Goal: Task Accomplishment & Management: Manage account settings

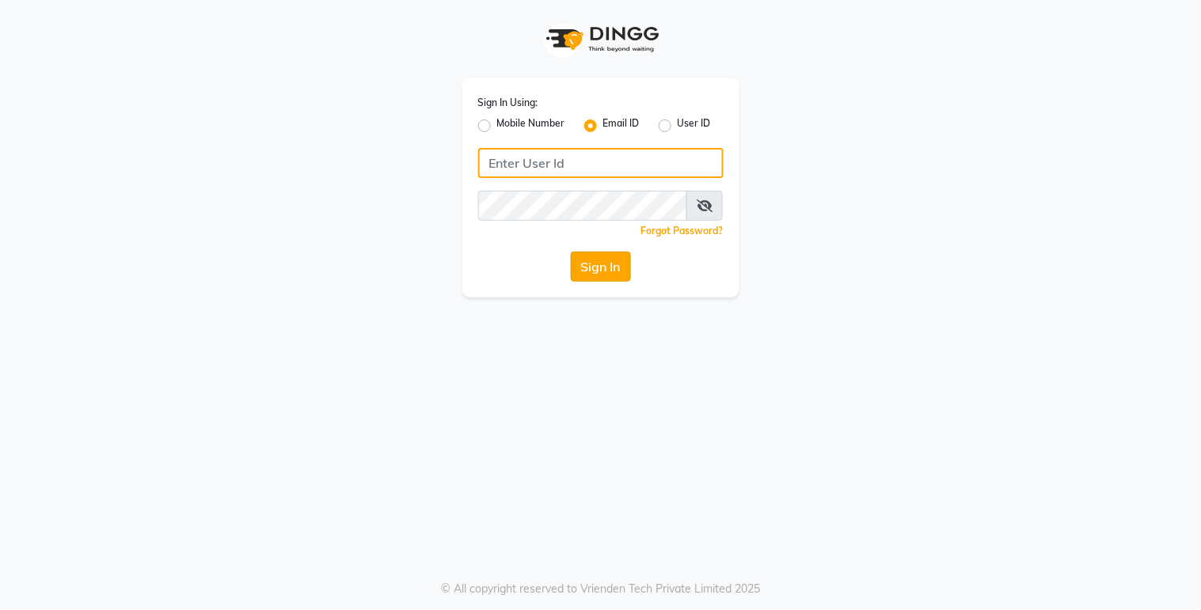
type input "[EMAIL_ADDRESS][DOMAIN_NAME]"
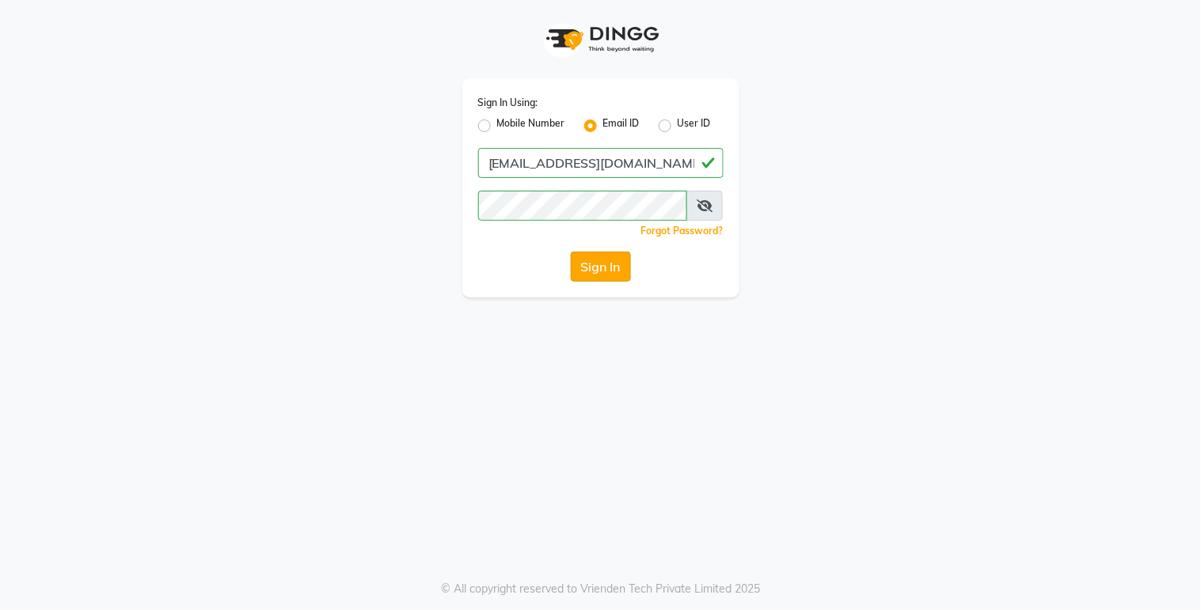
click at [604, 267] on button "Sign In" at bounding box center [601, 267] width 60 height 30
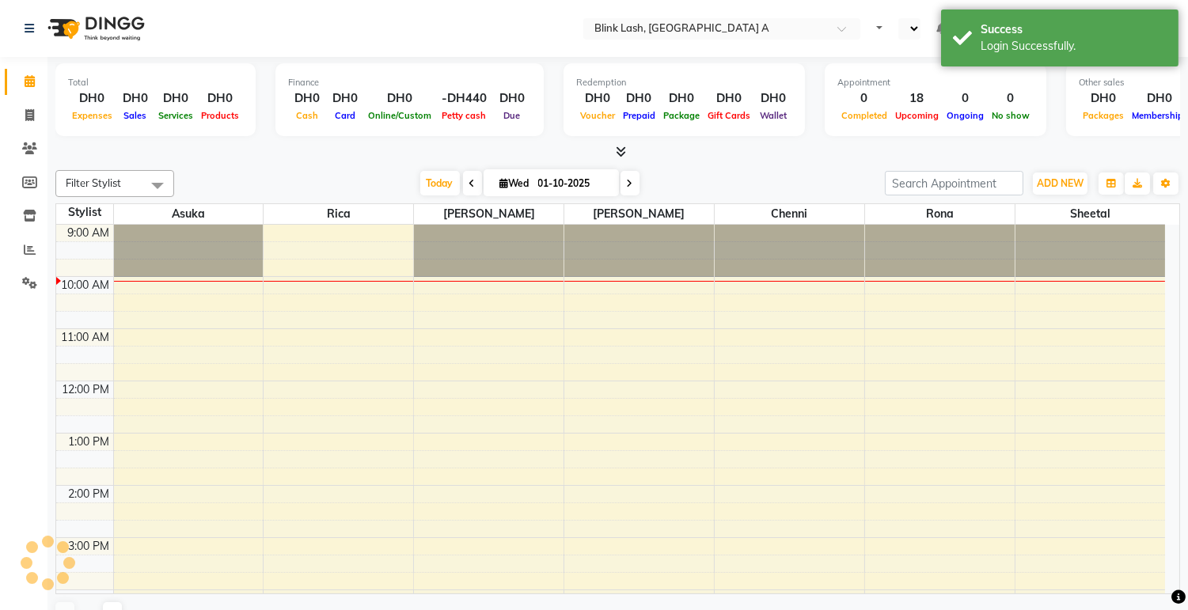
scroll to position [52, 0]
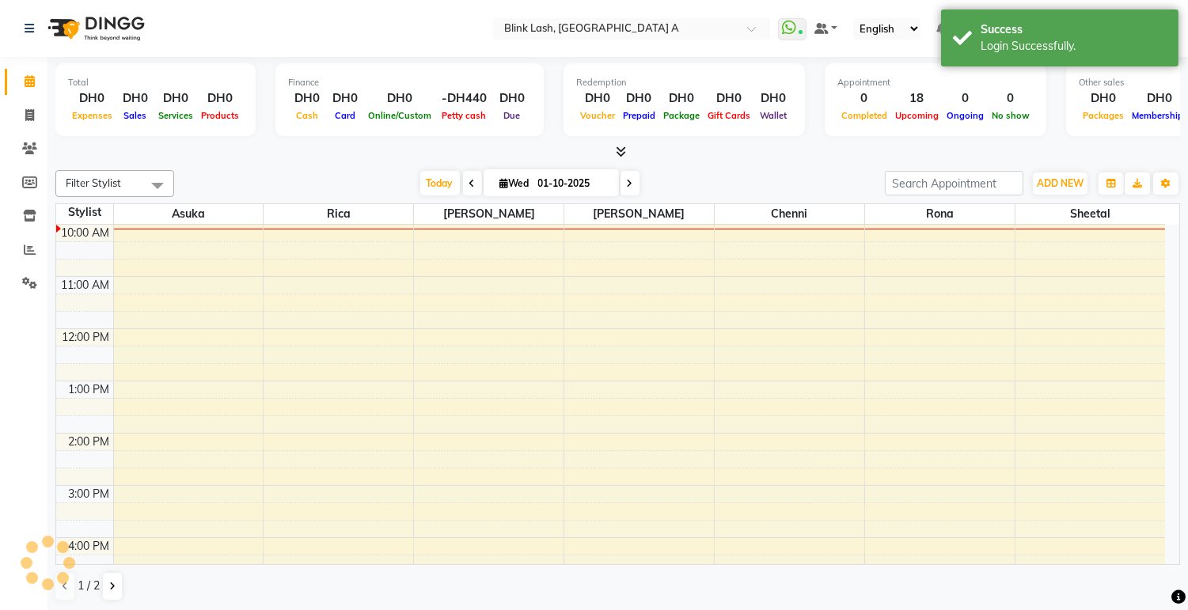
select select "en"
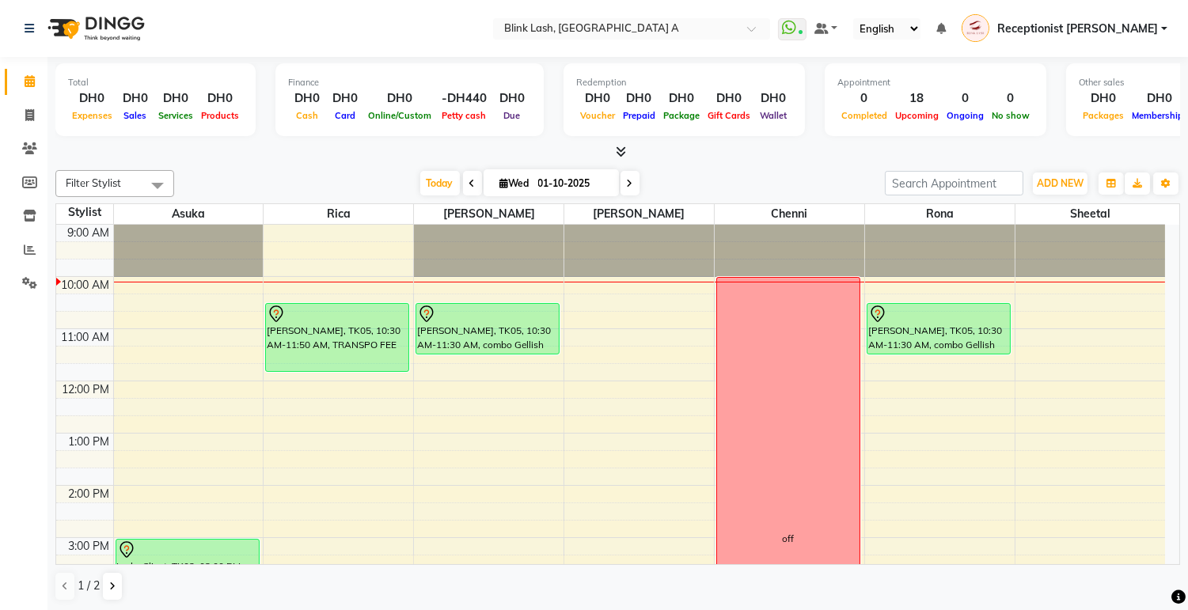
scroll to position [88, 0]
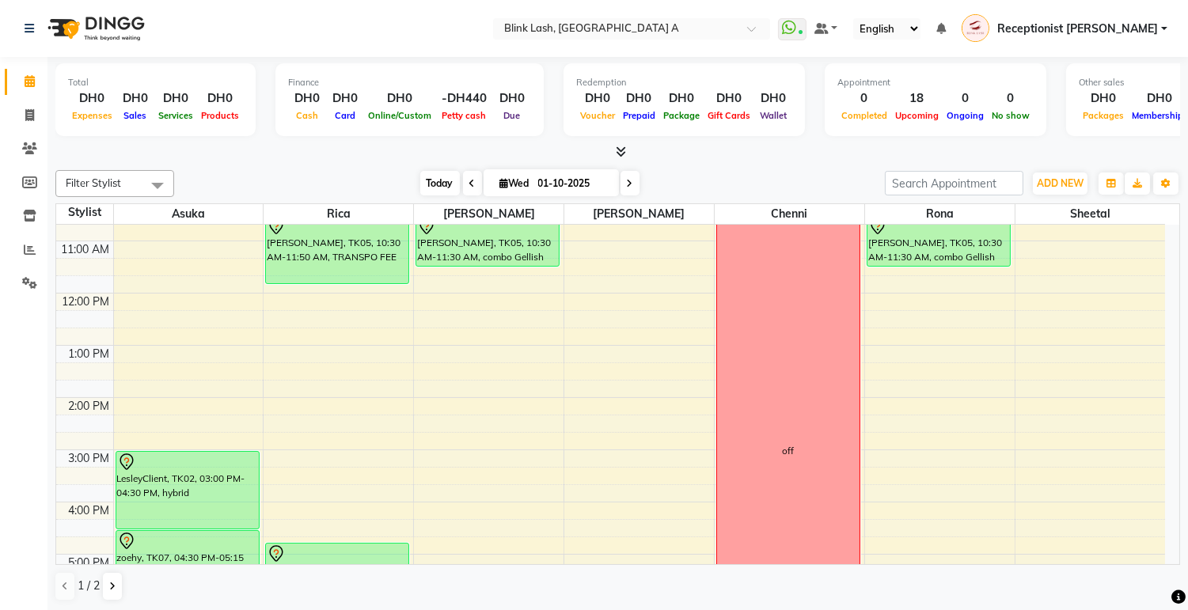
click at [429, 171] on span "Today" at bounding box center [440, 183] width 40 height 25
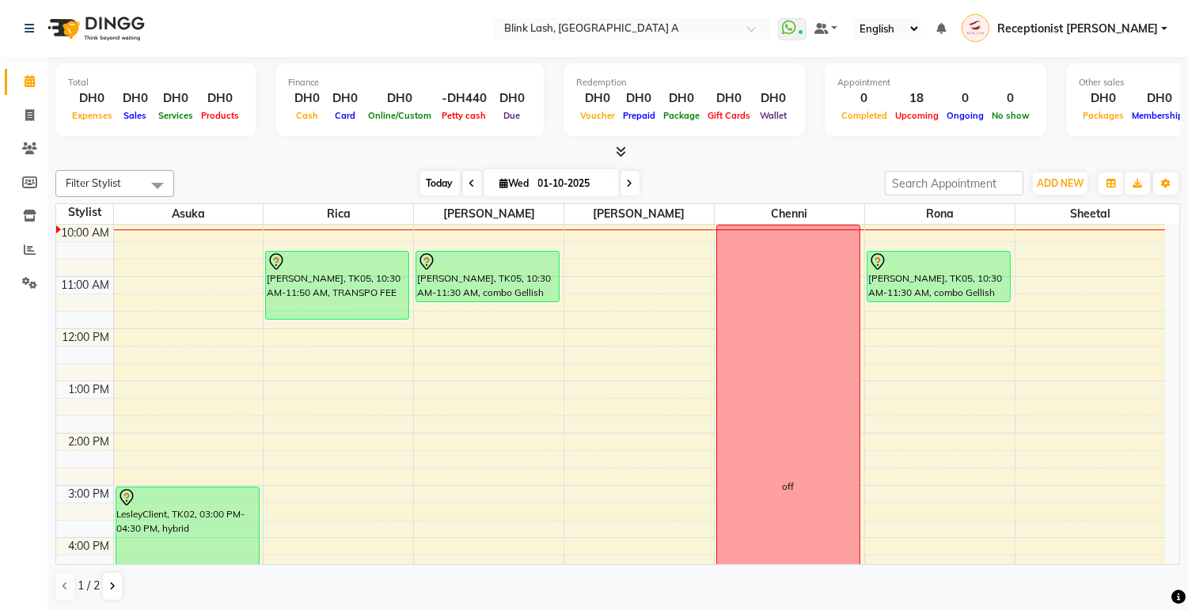
click at [436, 184] on span "Today" at bounding box center [440, 183] width 40 height 25
click at [469, 185] on icon at bounding box center [472, 183] width 6 height 9
type input "30-09-2025"
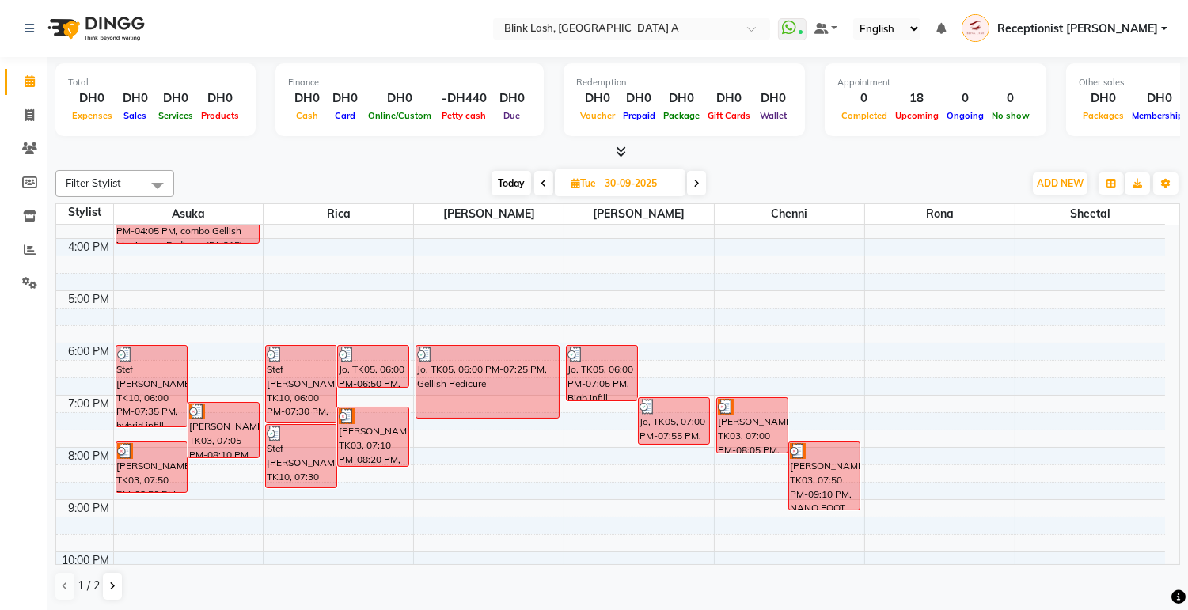
scroll to position [88, 0]
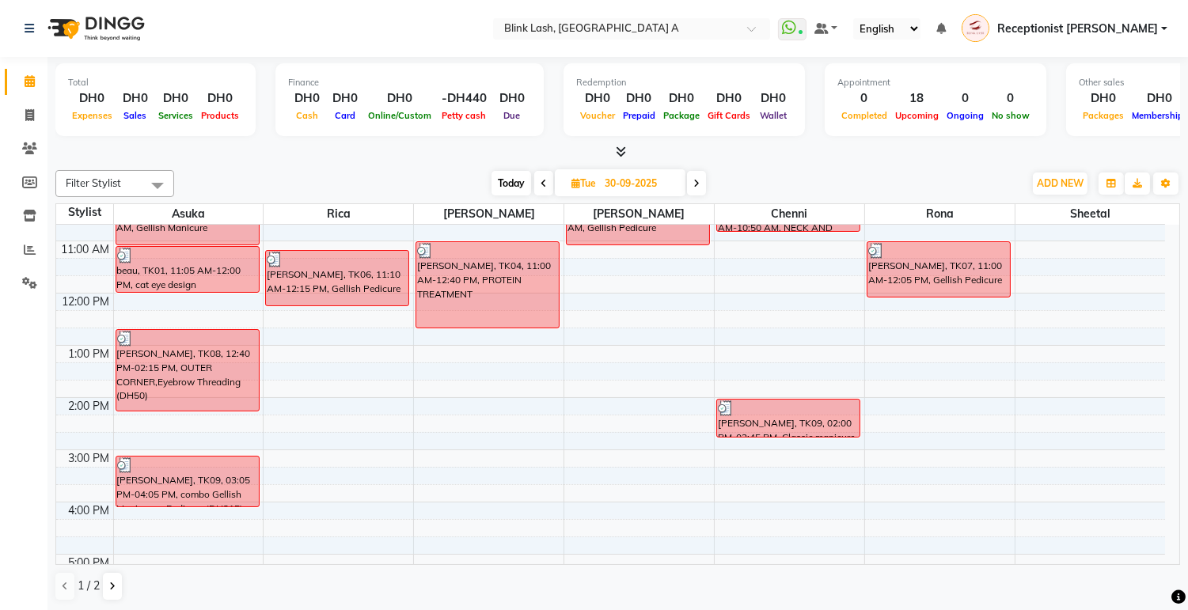
drag, startPoint x: 101, startPoint y: 289, endPoint x: 249, endPoint y: 314, distance: 150.2
click at [249, 314] on tbody "9:00 AM 10:00 AM 11:00 AM 12:00 PM 1:00 PM 2:00 PM 3:00 PM 4:00 PM 5:00 PM 6:00…" at bounding box center [610, 528] width 1109 height 783
drag, startPoint x: 161, startPoint y: 314, endPoint x: 297, endPoint y: 349, distance: 139.8
click at [297, 349] on tbody "9:00 AM 10:00 AM 11:00 AM 12:00 PM 1:00 PM 2:00 PM 3:00 PM 4:00 PM 5:00 PM 6:00…" at bounding box center [610, 528] width 1109 height 783
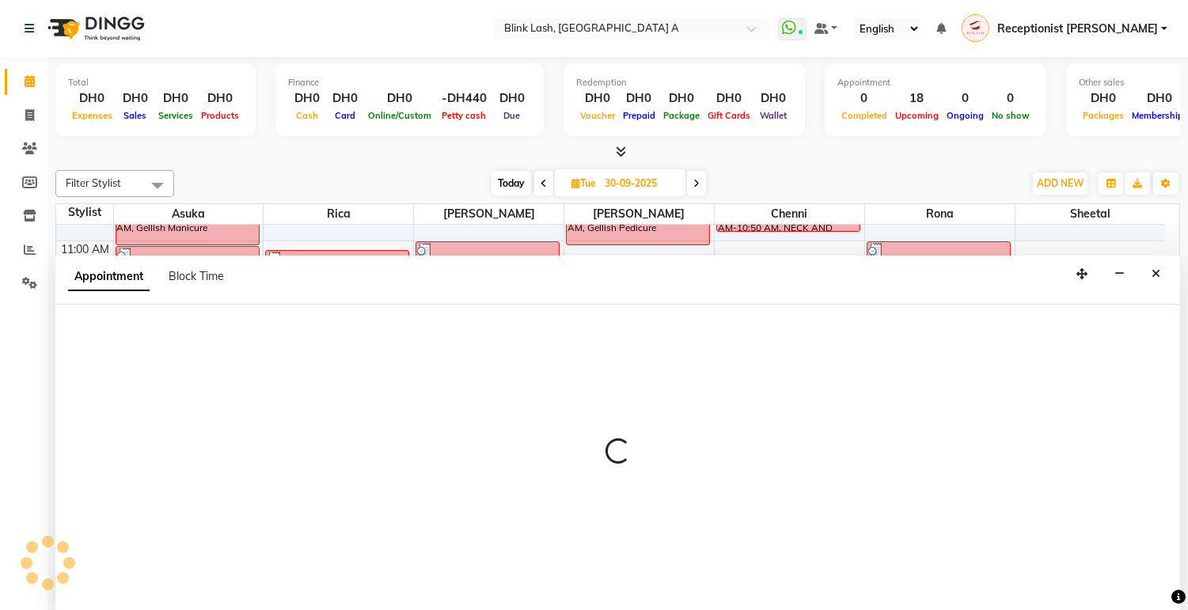
scroll to position [1, 0]
select select "42462"
select select "tentative"
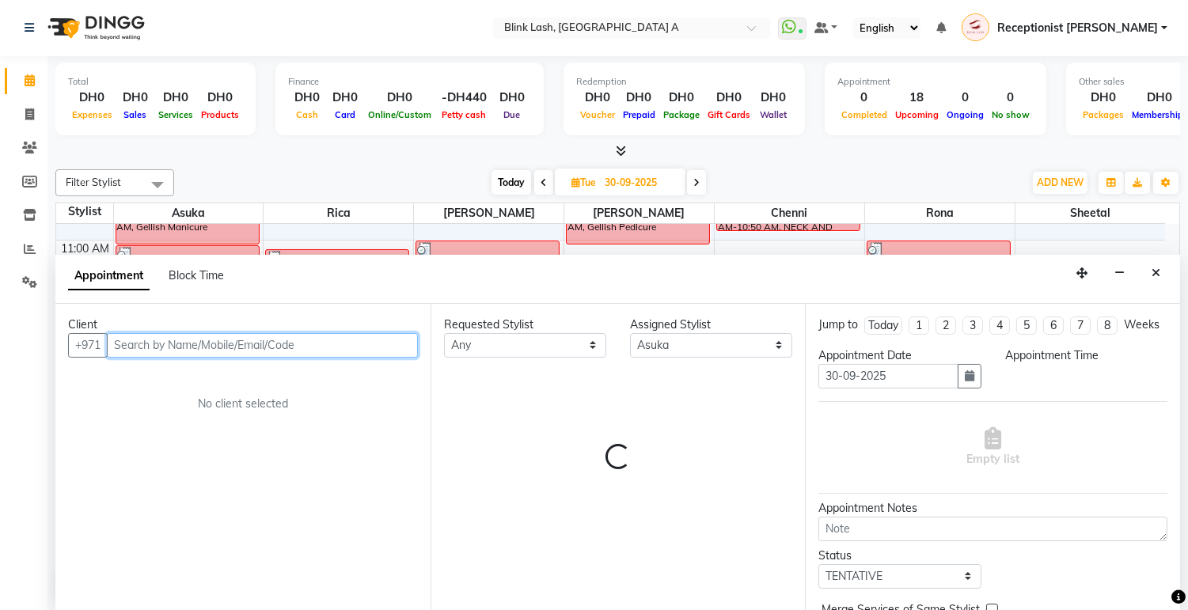
select select "735"
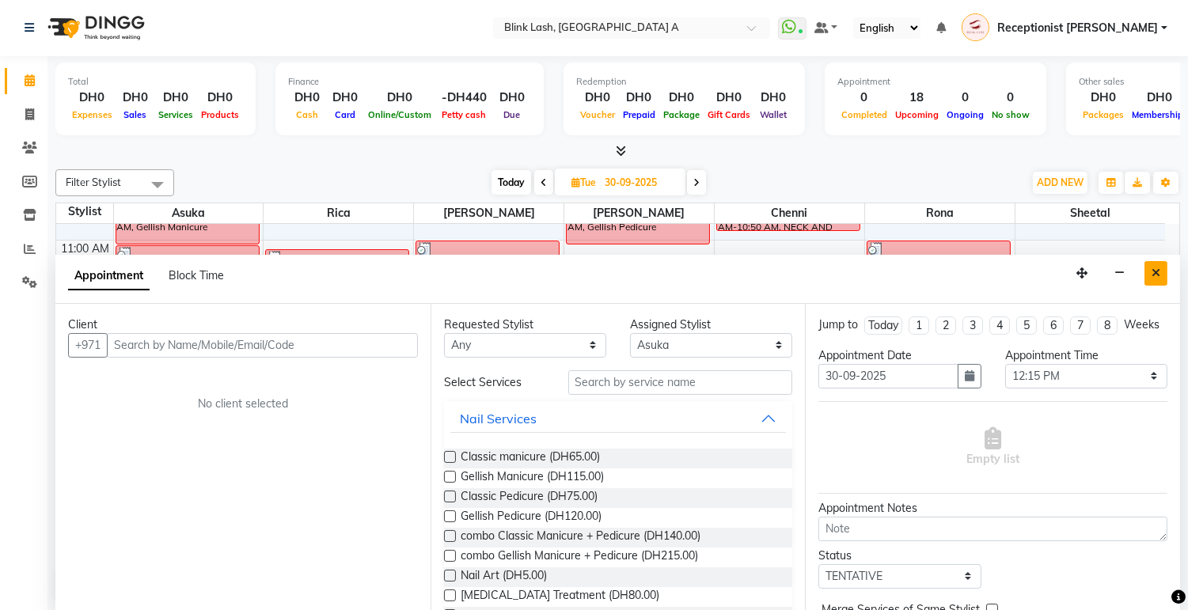
click at [1153, 261] on button "Close" at bounding box center [1156, 273] width 23 height 25
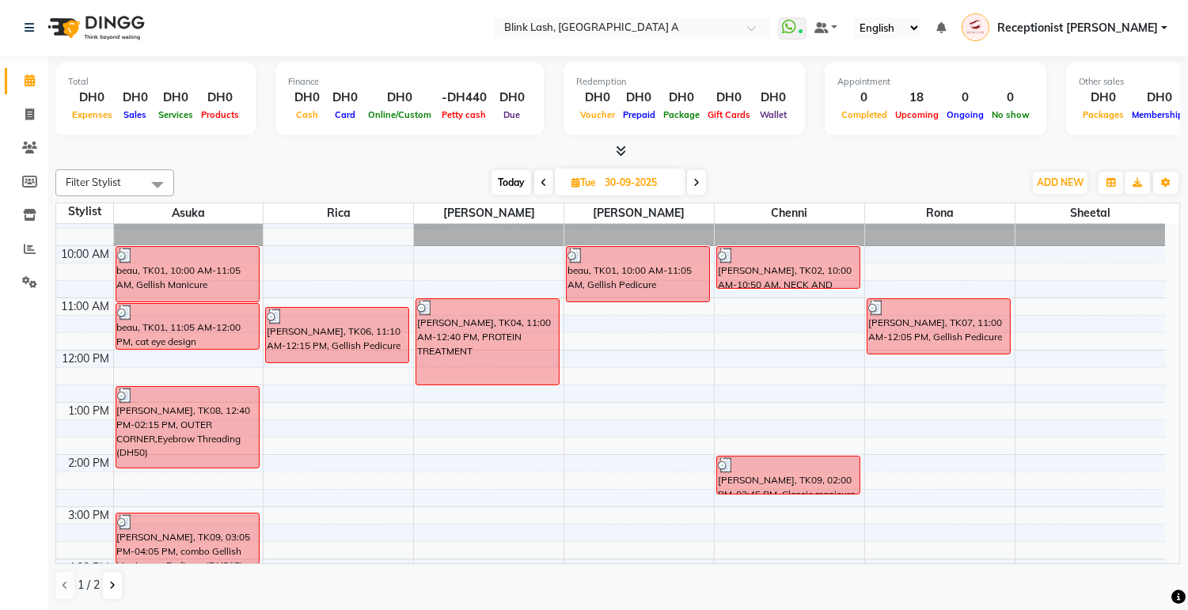
scroll to position [0, 0]
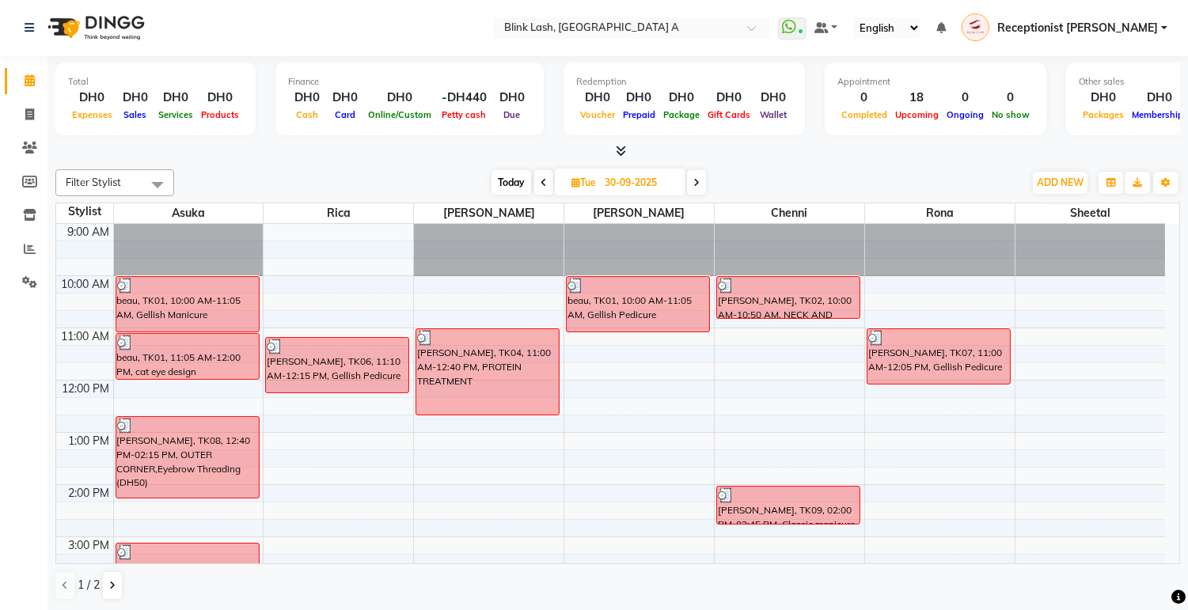
click at [699, 180] on icon at bounding box center [696, 182] width 6 height 9
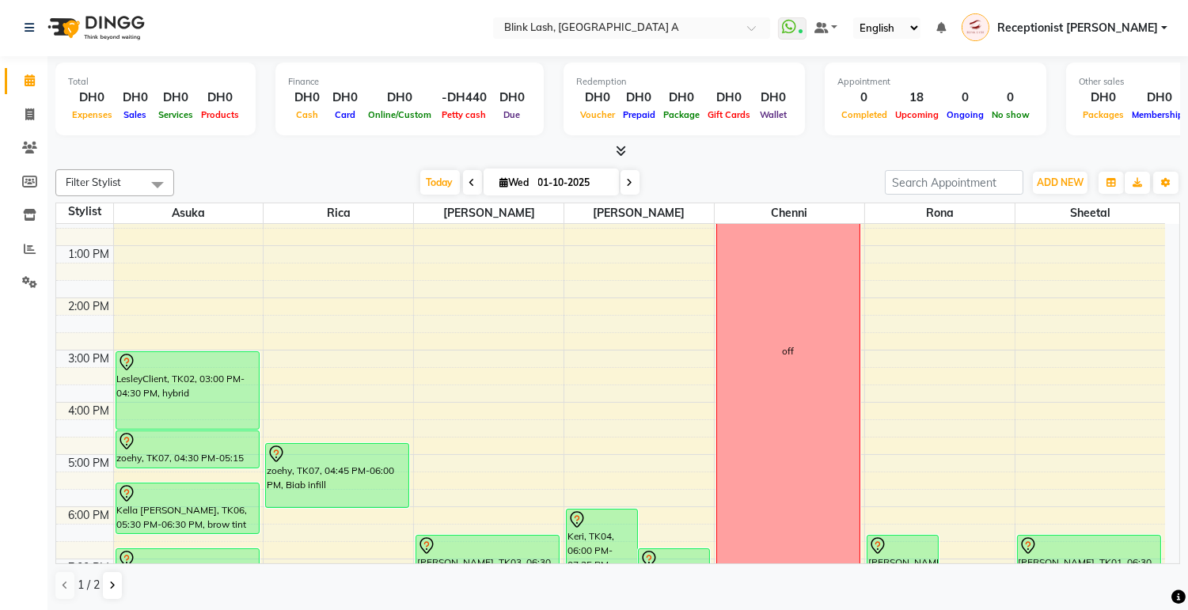
scroll to position [183, 0]
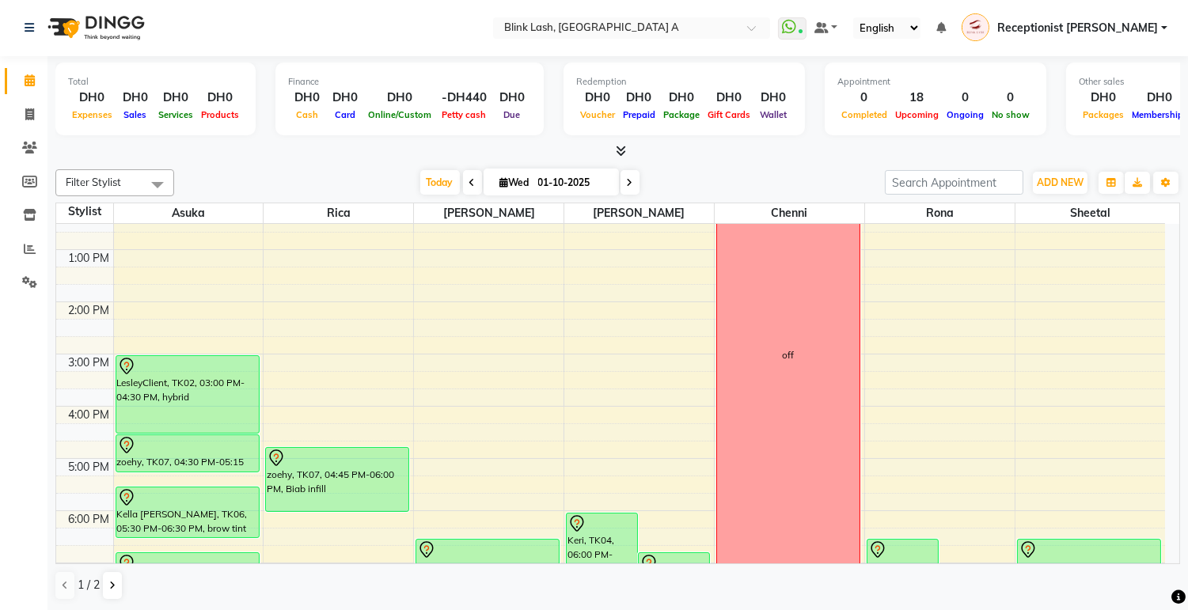
click at [160, 180] on span at bounding box center [158, 184] width 32 height 30
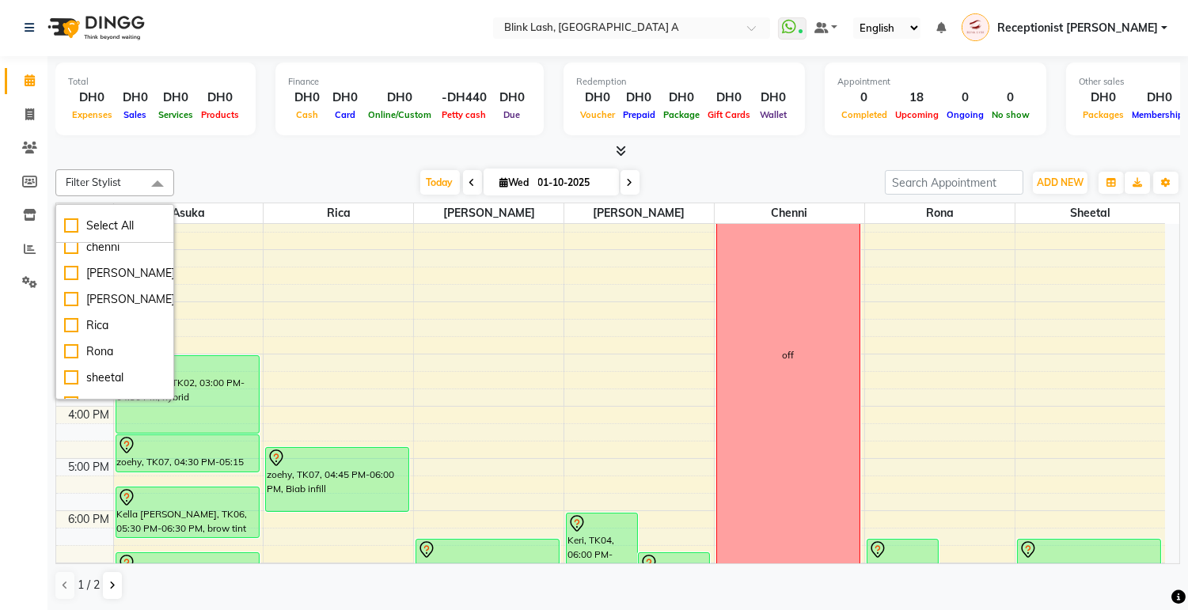
scroll to position [52, 0]
click at [158, 183] on span at bounding box center [158, 184] width 32 height 30
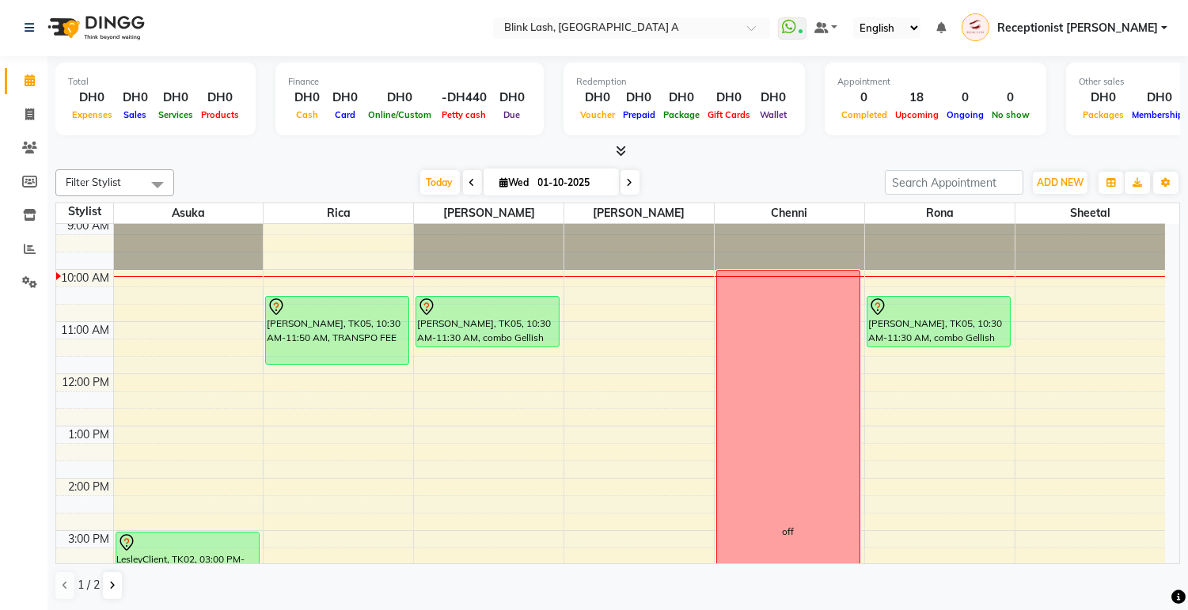
scroll to position [0, 0]
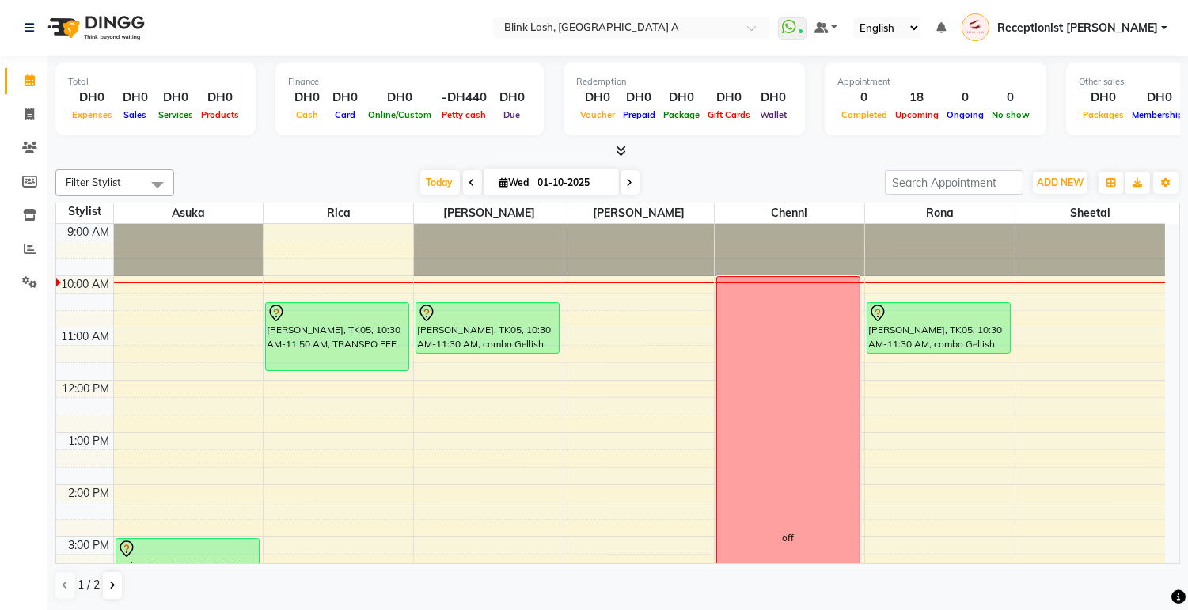
click at [470, 188] on span at bounding box center [472, 182] width 19 height 25
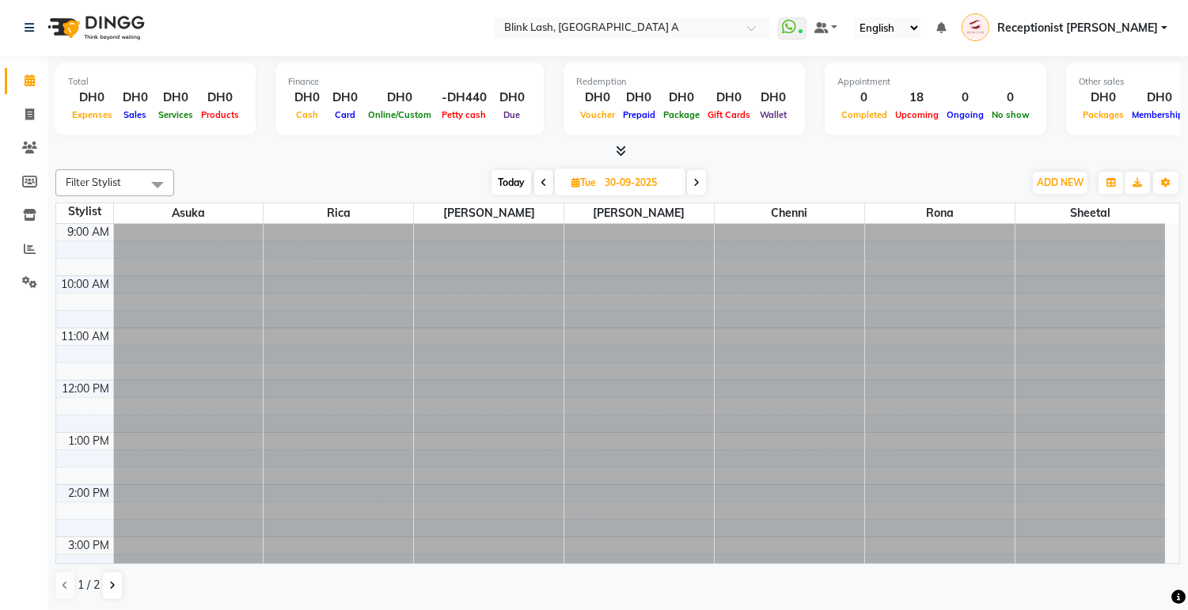
scroll to position [52, 0]
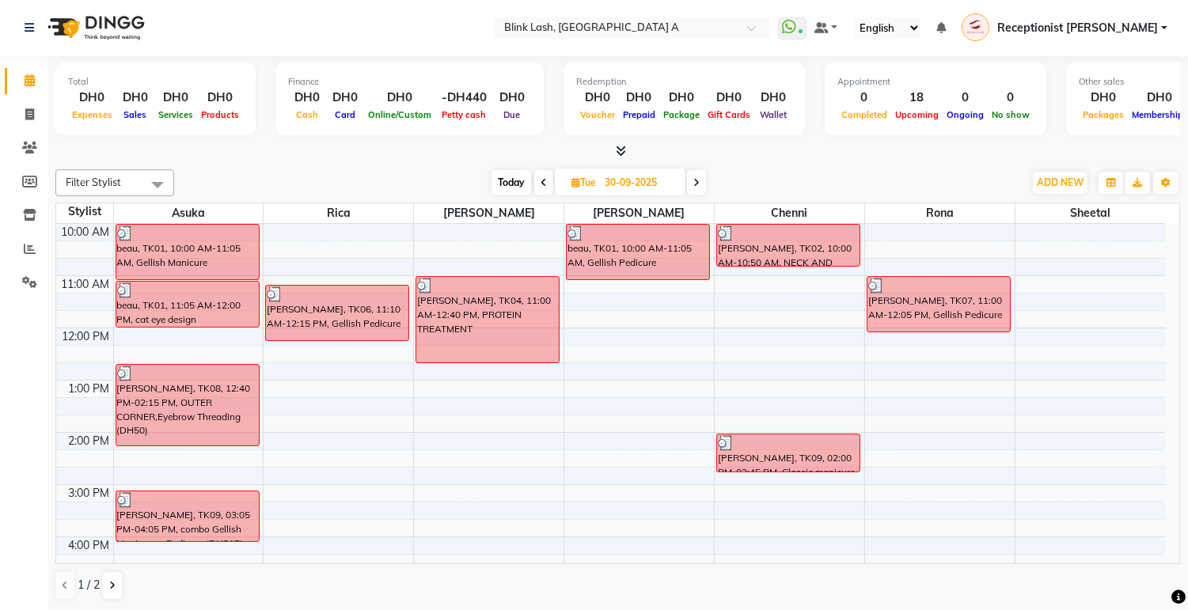
click at [515, 177] on span "Today" at bounding box center [512, 182] width 40 height 25
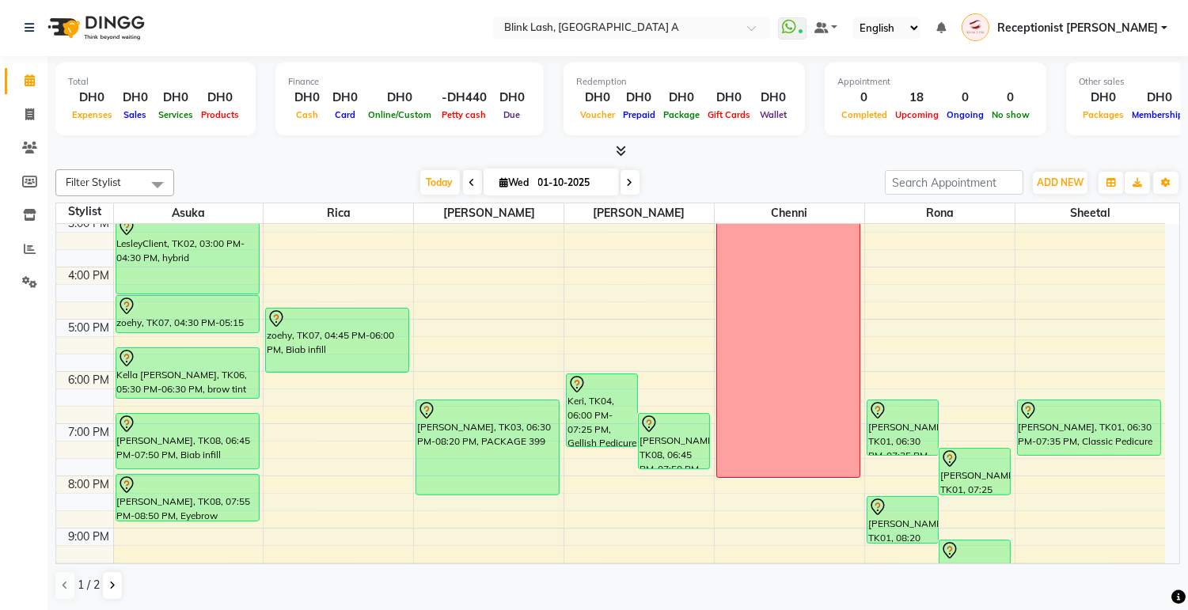
scroll to position [439, 0]
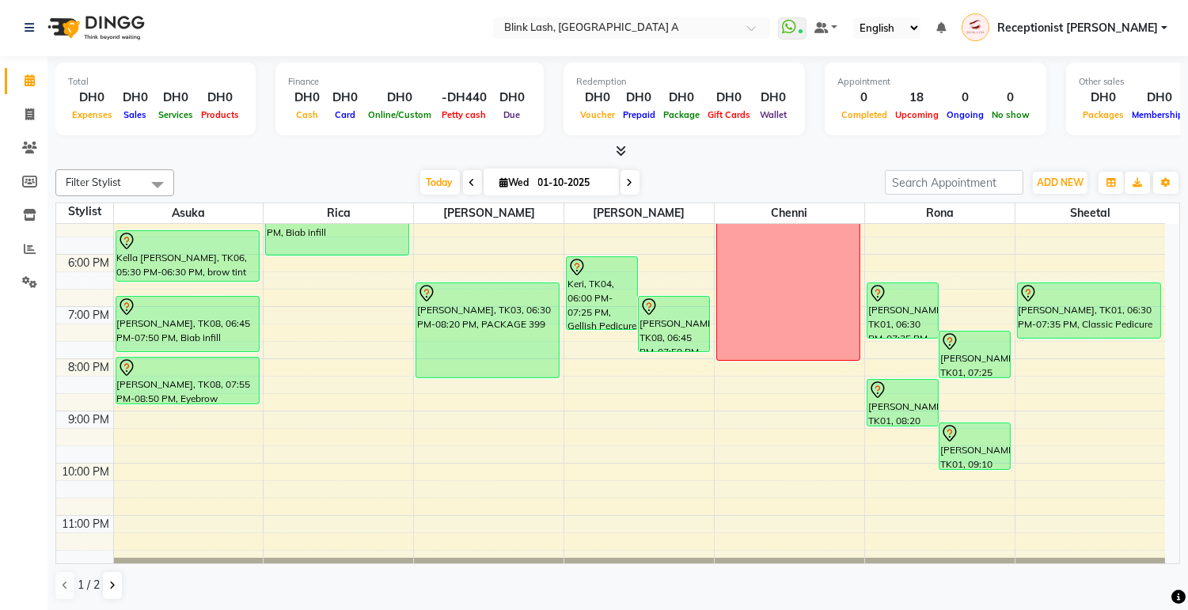
click at [463, 176] on span at bounding box center [472, 182] width 19 height 25
type input "30-09-2025"
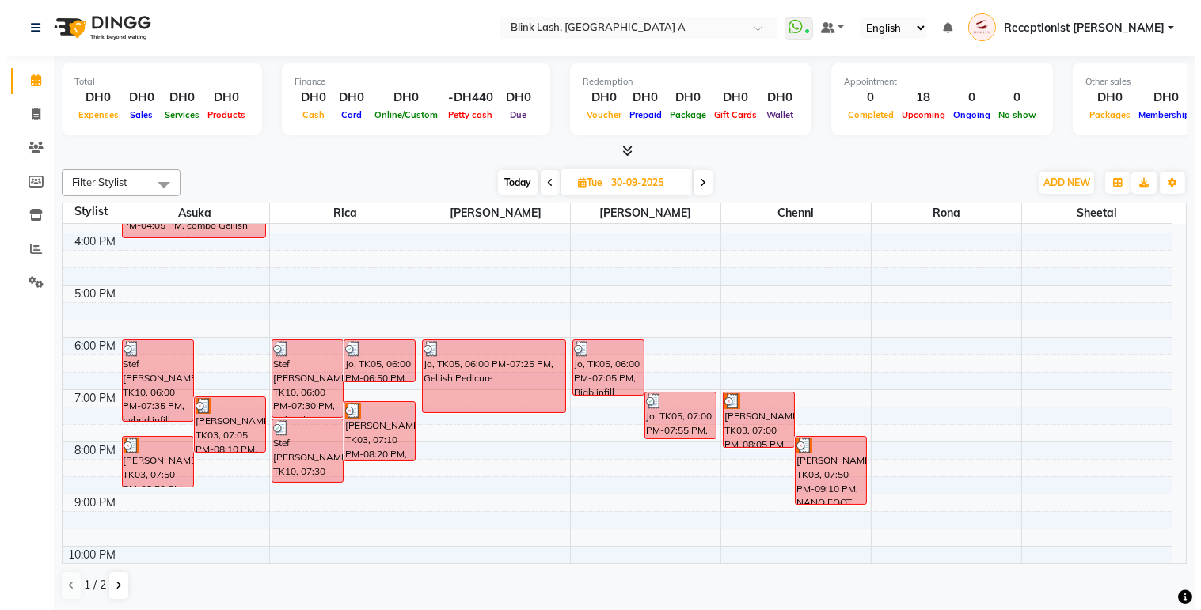
scroll to position [362, 0]
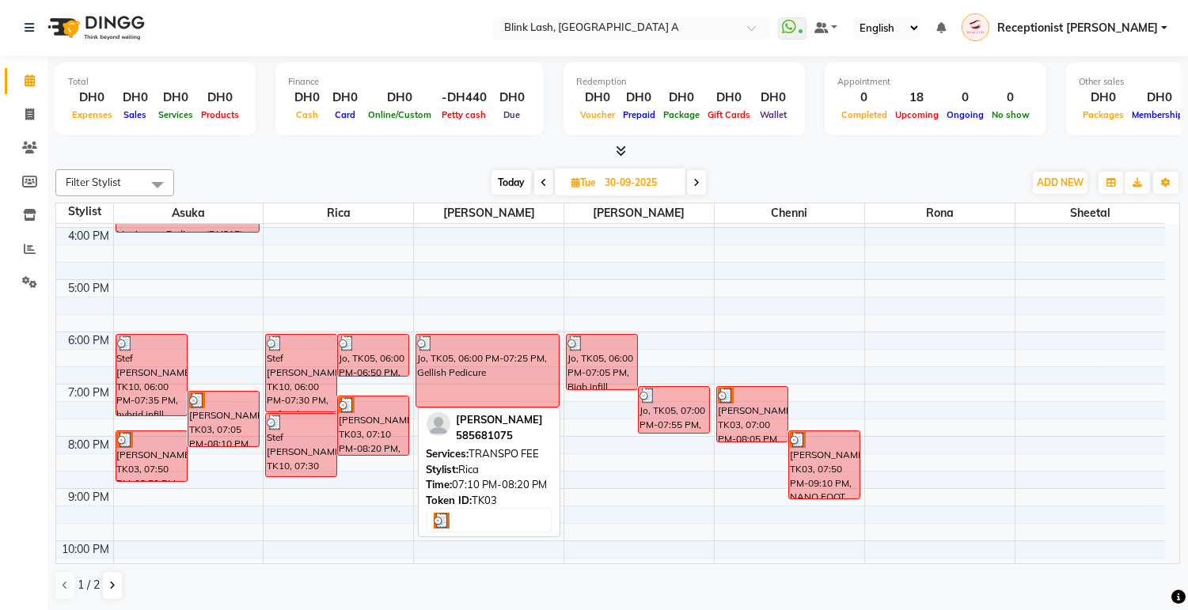
click at [384, 431] on div "[PERSON_NAME], TK03, 07:10 PM-08:20 PM, TRANSPO FEE" at bounding box center [373, 426] width 70 height 59
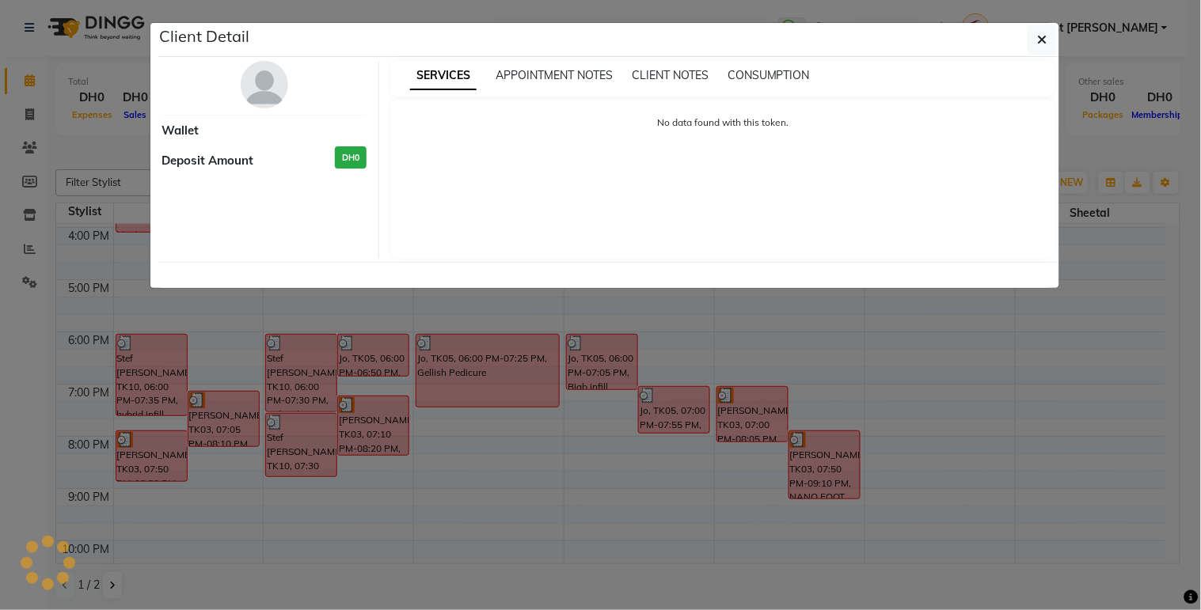
select select "3"
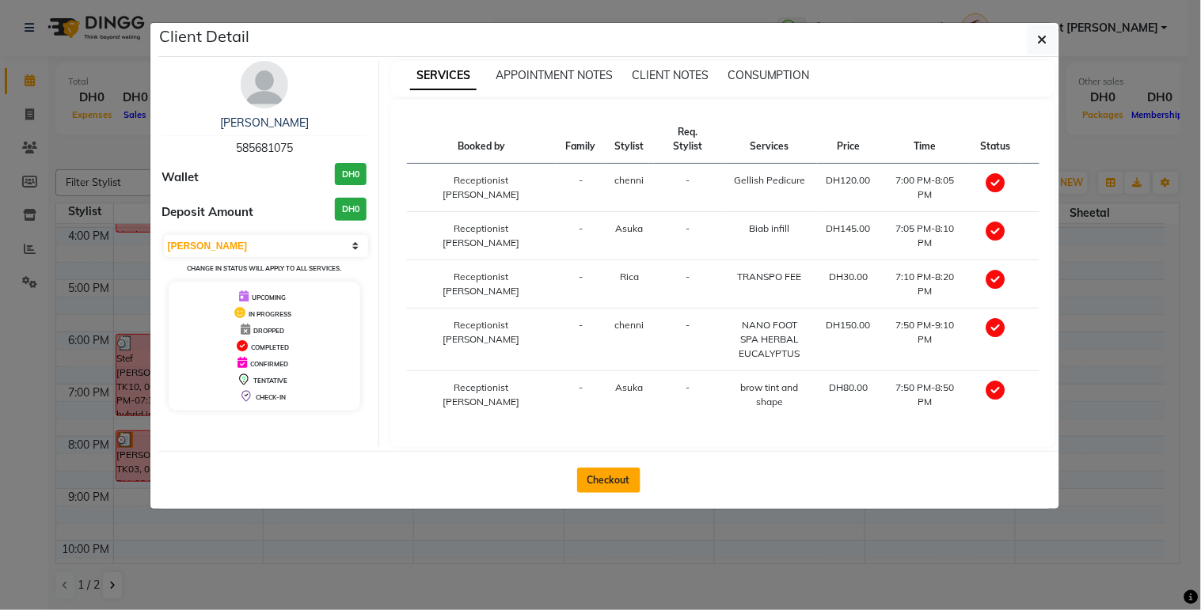
click at [583, 468] on button "Checkout" at bounding box center [608, 480] width 63 height 25
select select "service"
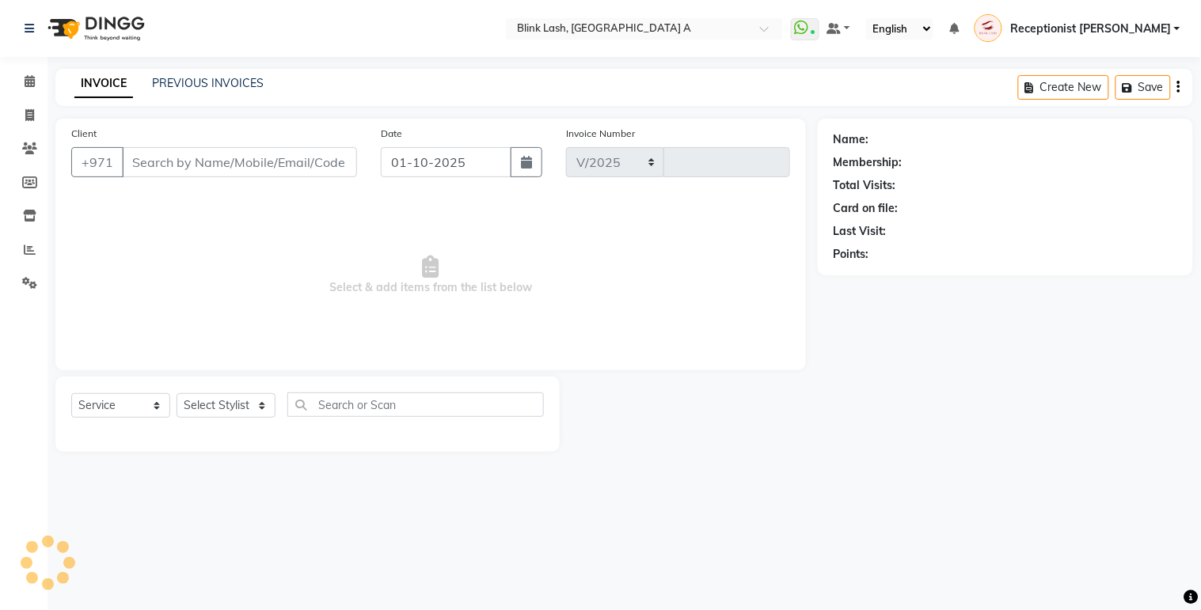
select select "5970"
type input "1838"
type input "585681075"
type input "30-09-2025"
select select "57849"
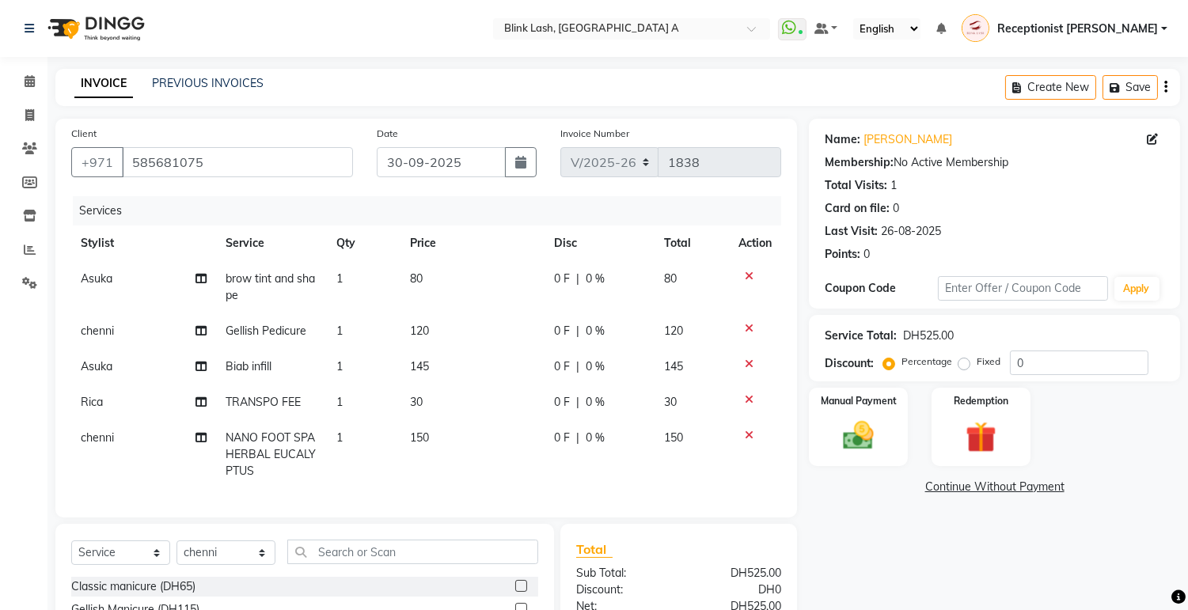
click at [267, 368] on span "Biab infill" at bounding box center [249, 366] width 46 height 14
select select "42462"
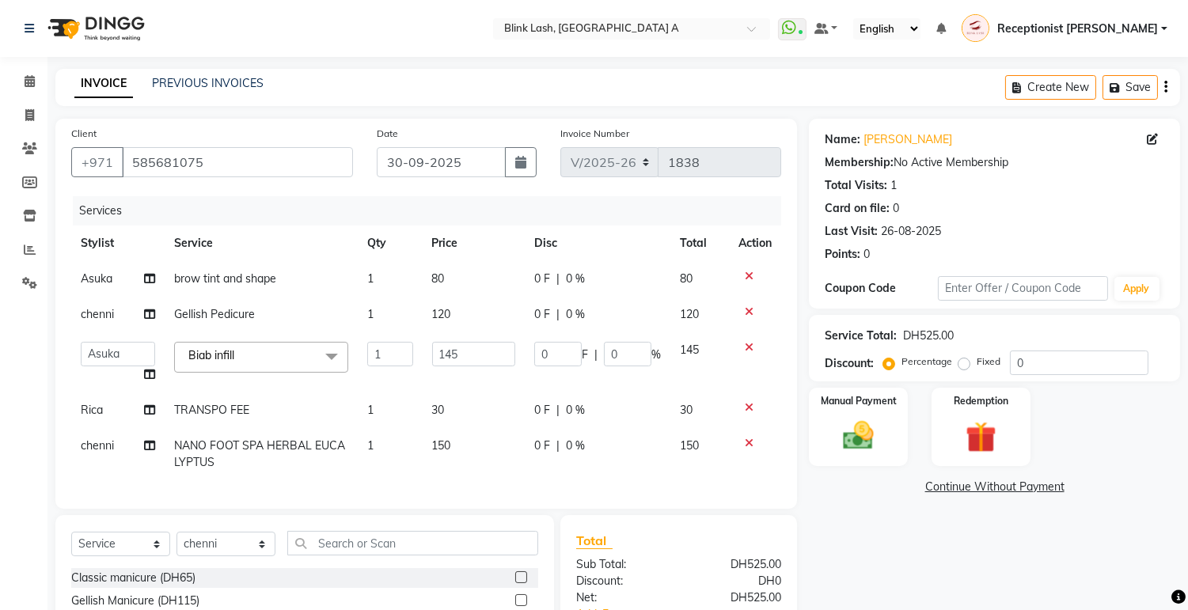
click at [268, 363] on span "Biab infill x" at bounding box center [261, 357] width 174 height 31
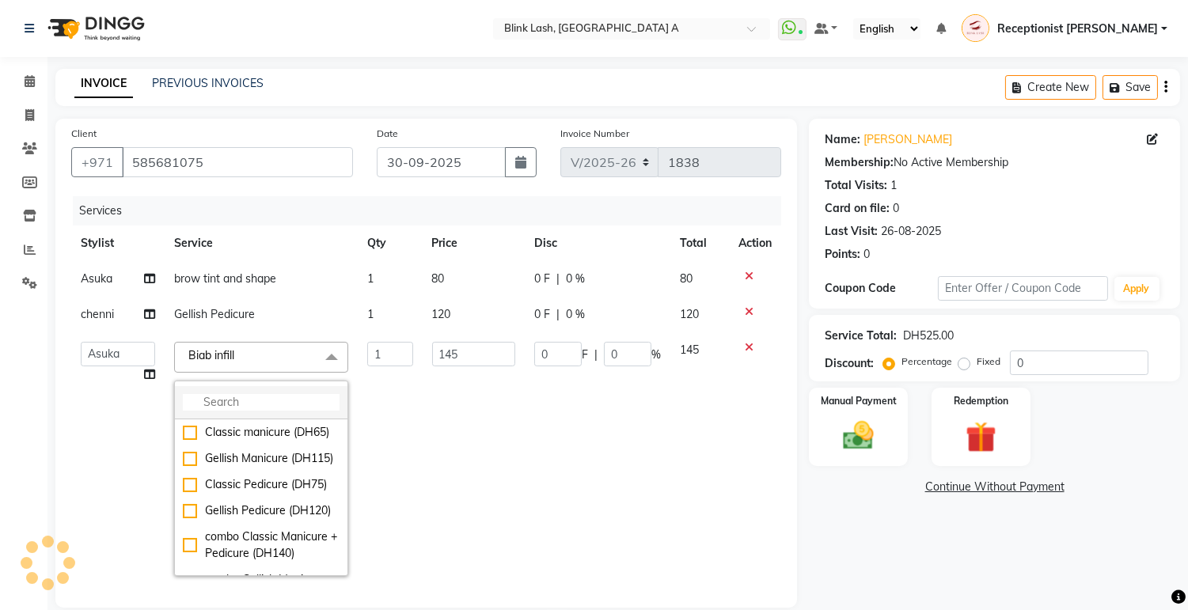
click at [270, 401] on input "multiselect-search" at bounding box center [261, 402] width 157 height 17
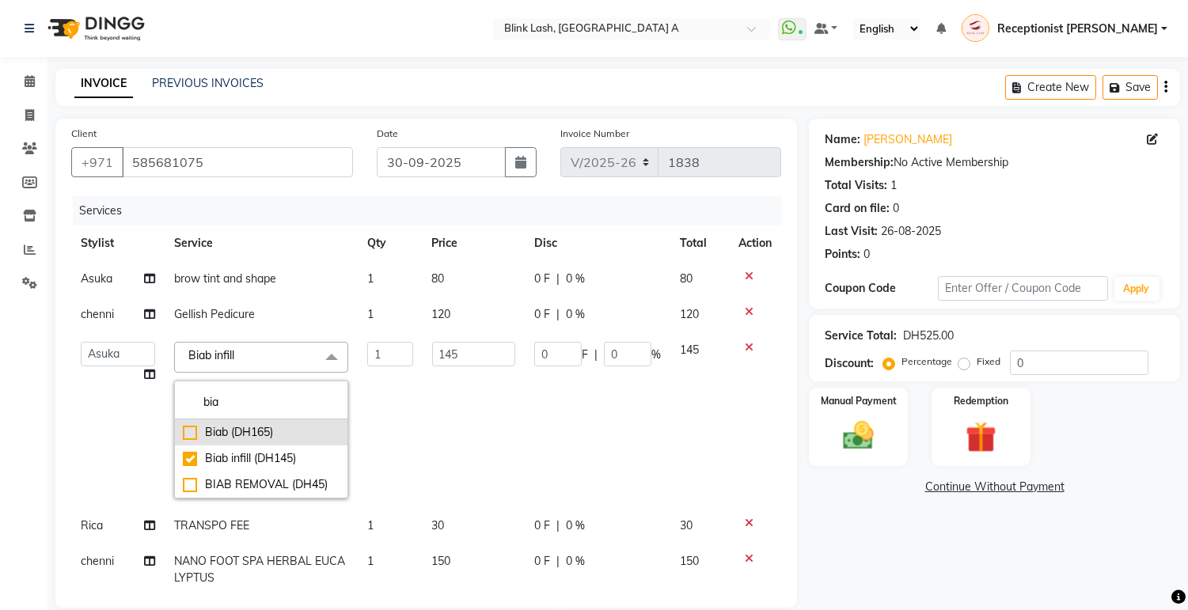
type input "bia"
click at [265, 436] on div "Biab (DH165)" at bounding box center [261, 432] width 157 height 17
checkbox input "true"
checkbox input "false"
type input "165"
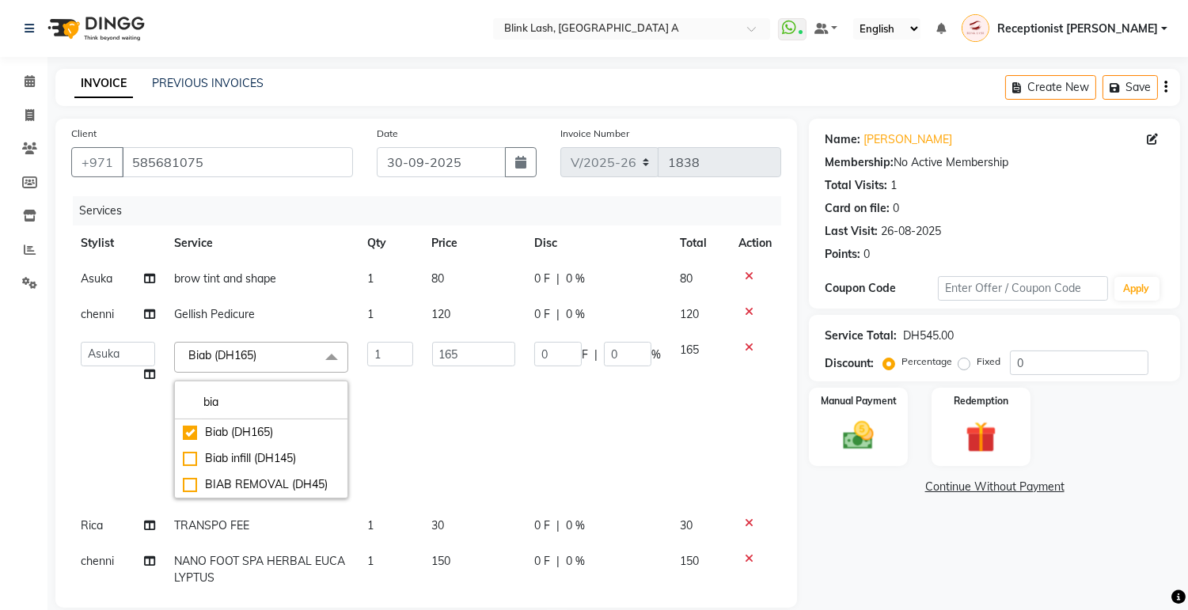
click at [378, 434] on td "1" at bounding box center [390, 420] width 64 height 176
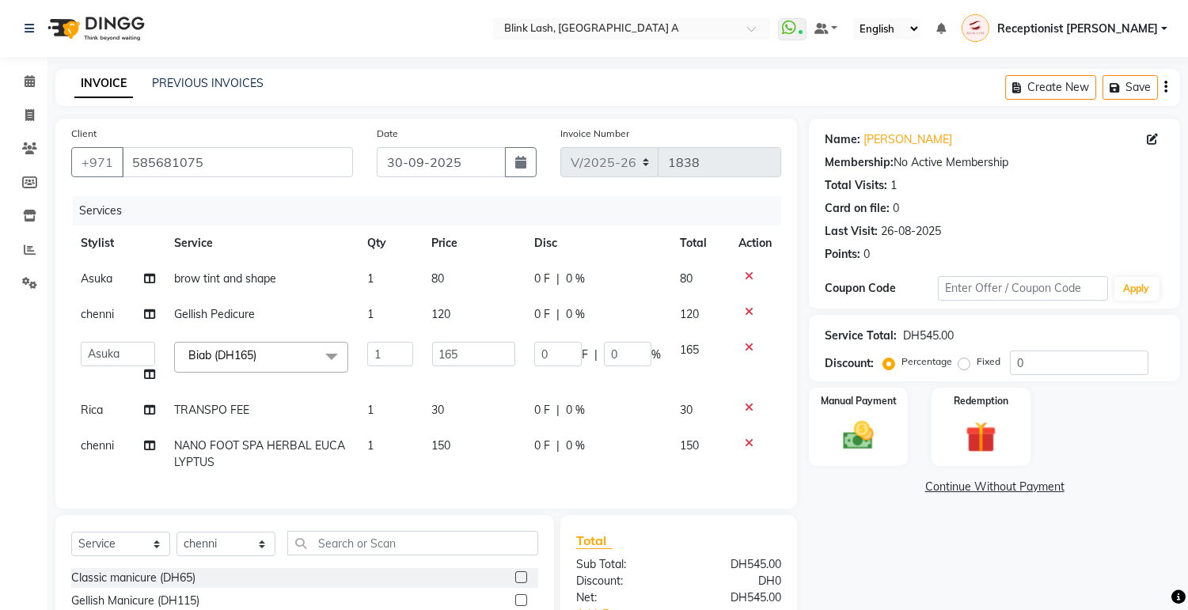
scroll to position [116, 0]
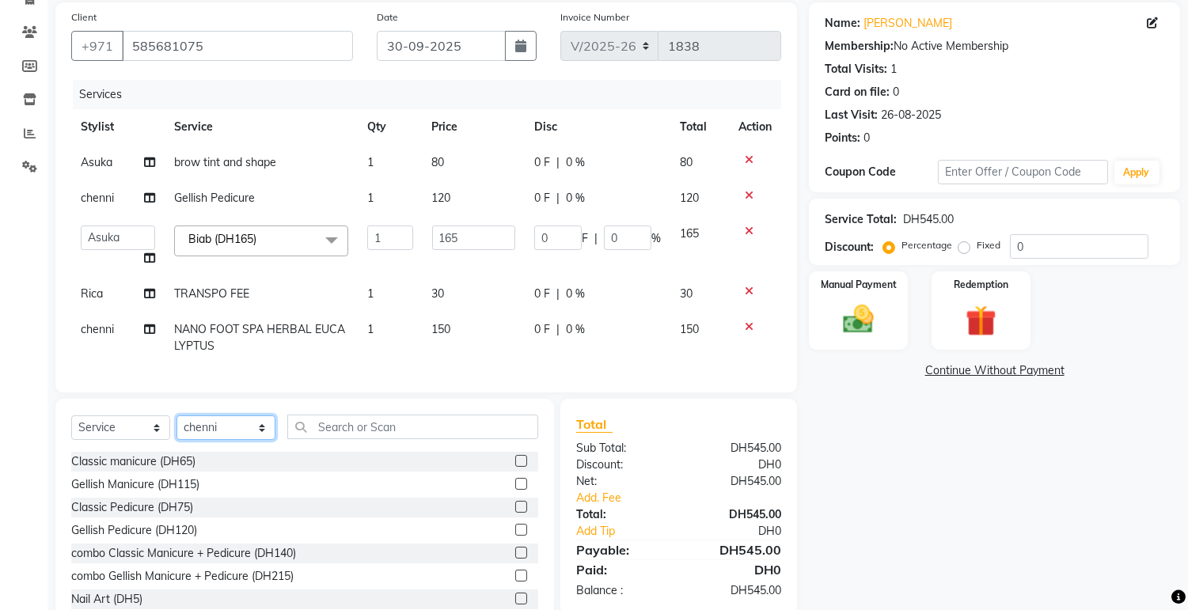
click at [260, 438] on select "Select Stylist Accounts [PERSON_NAME] [PERSON_NAME] Receptionist [PERSON_NAME] …" at bounding box center [226, 428] width 99 height 25
select select "42462"
click at [177, 428] on select "Select Stylist Accounts [PERSON_NAME] [PERSON_NAME] Receptionist [PERSON_NAME] …" at bounding box center [226, 428] width 99 height 25
click at [389, 435] on input "text" at bounding box center [412, 427] width 251 height 25
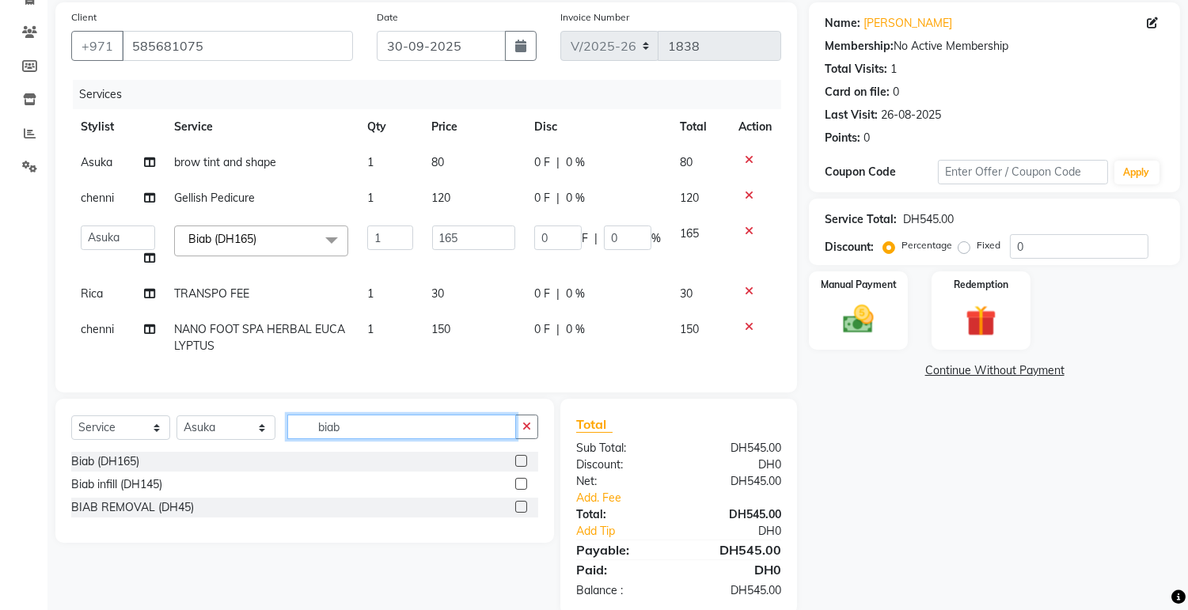
type input "biab"
click at [525, 513] on label at bounding box center [521, 507] width 12 height 12
click at [525, 513] on input "checkbox" at bounding box center [520, 508] width 10 height 10
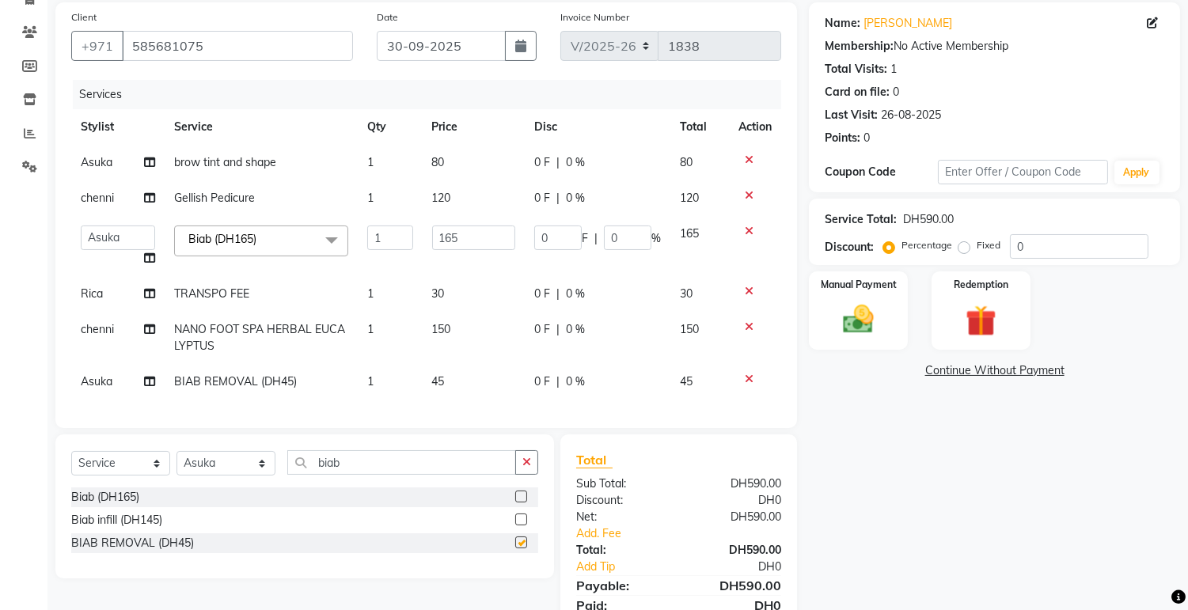
checkbox input "false"
click at [443, 475] on input "biab" at bounding box center [401, 462] width 229 height 25
type input "b"
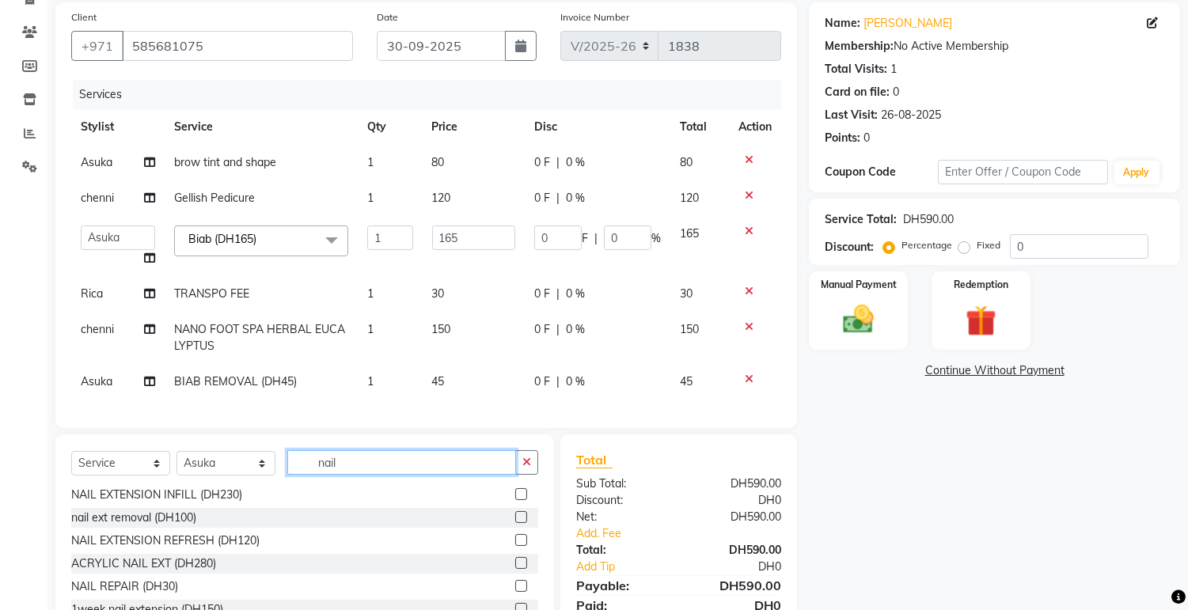
scroll to position [211, 0]
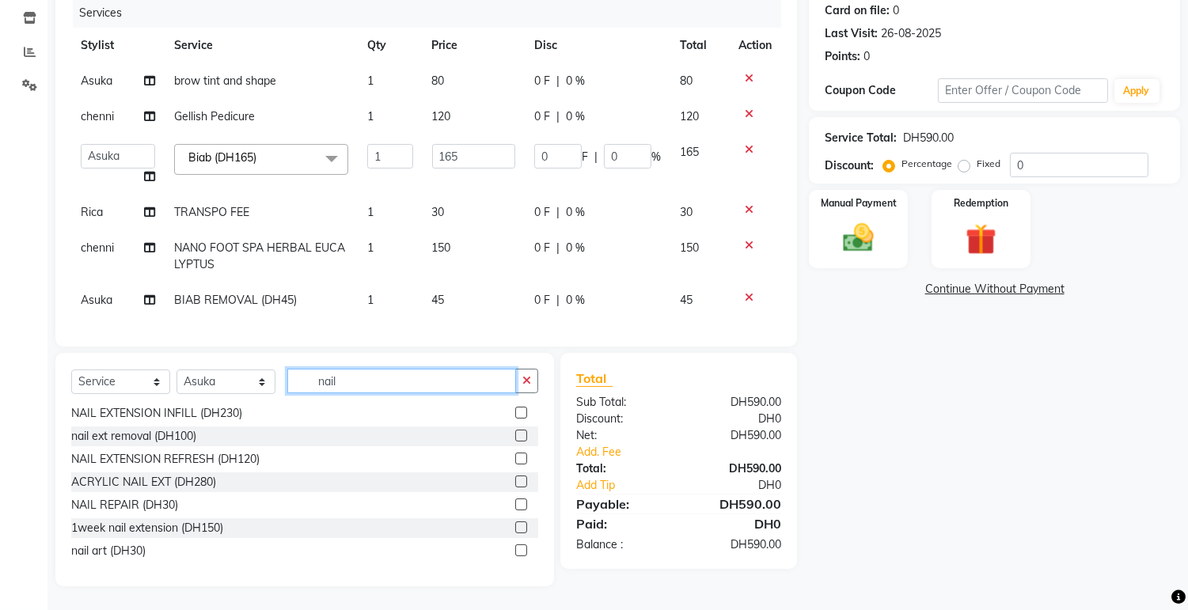
type input "nail"
drag, startPoint x: 504, startPoint y: 547, endPoint x: 447, endPoint y: 549, distance: 57.0
drag, startPoint x: 447, startPoint y: 549, endPoint x: 503, endPoint y: 554, distance: 56.5
click at [515, 554] on label at bounding box center [521, 551] width 12 height 12
click at [515, 554] on input "checkbox" at bounding box center [520, 551] width 10 height 10
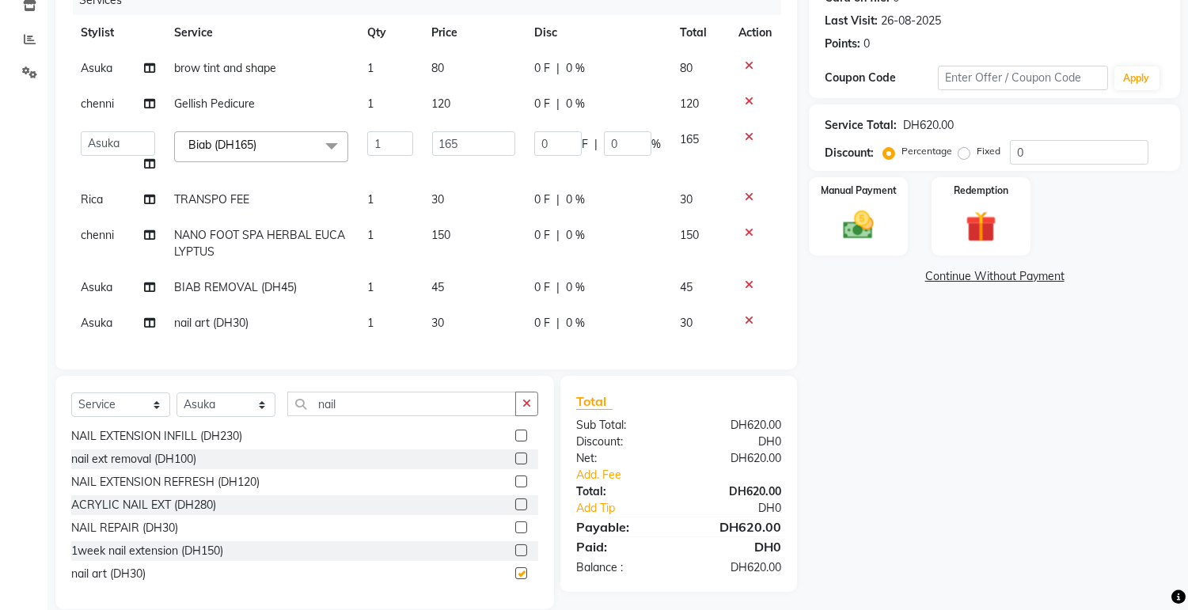
checkbox input "false"
click at [441, 322] on span "30" at bounding box center [438, 323] width 13 height 14
select select "42462"
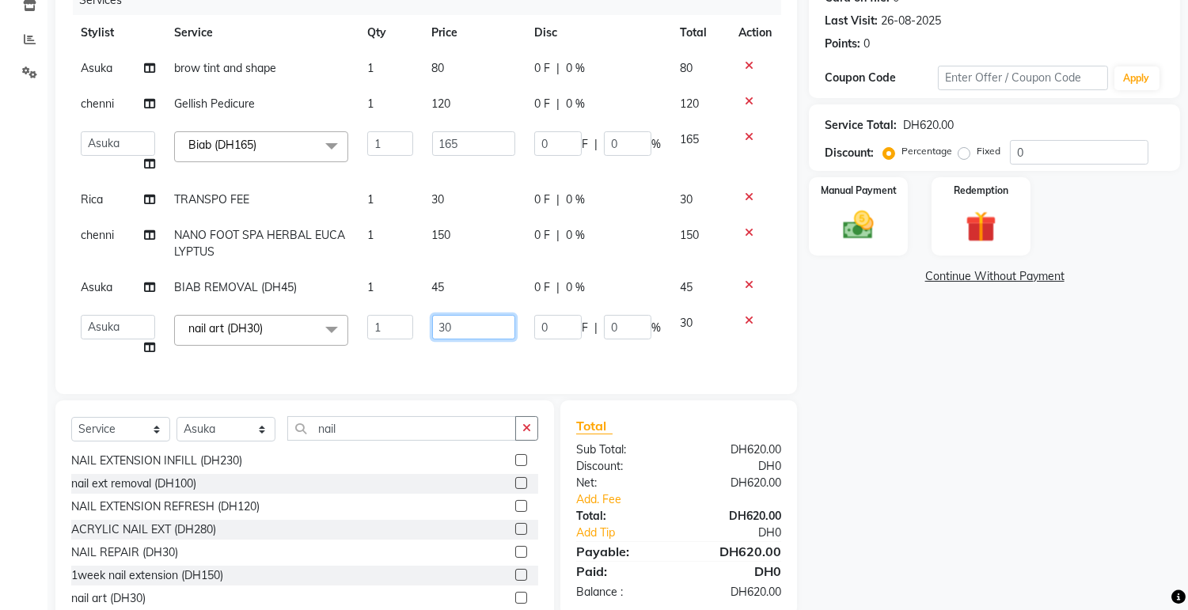
click at [461, 328] on input "30" at bounding box center [473, 327] width 83 height 25
type input "3"
type input "40"
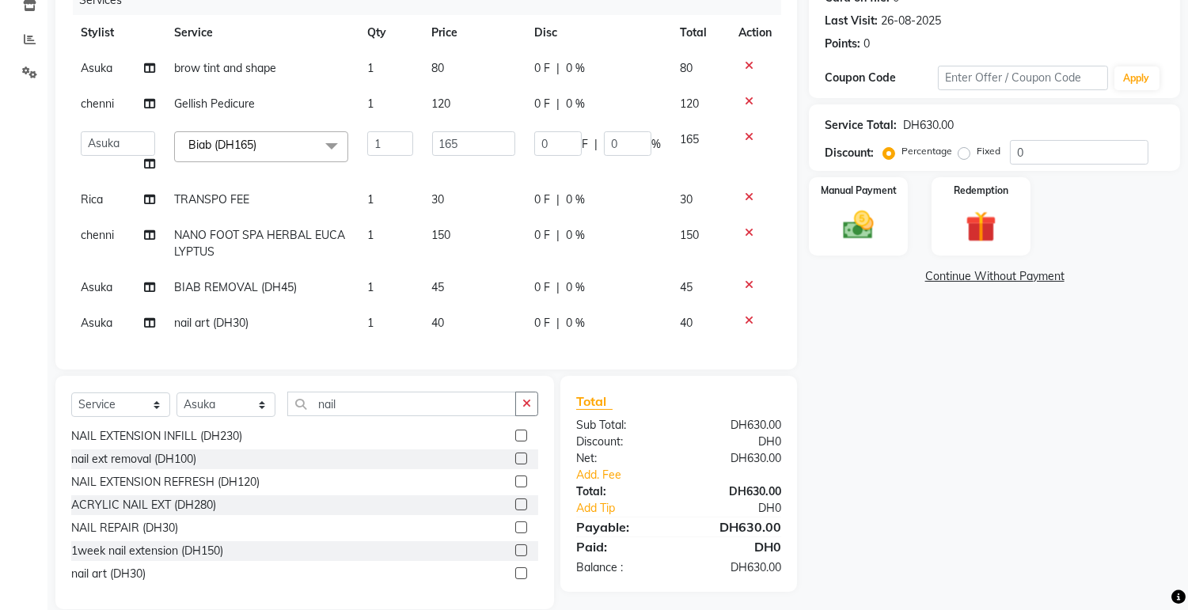
click at [871, 422] on div "Name: [PERSON_NAME] Membership: No Active Membership Total Visits: 1 Card on fi…" at bounding box center [1000, 258] width 383 height 701
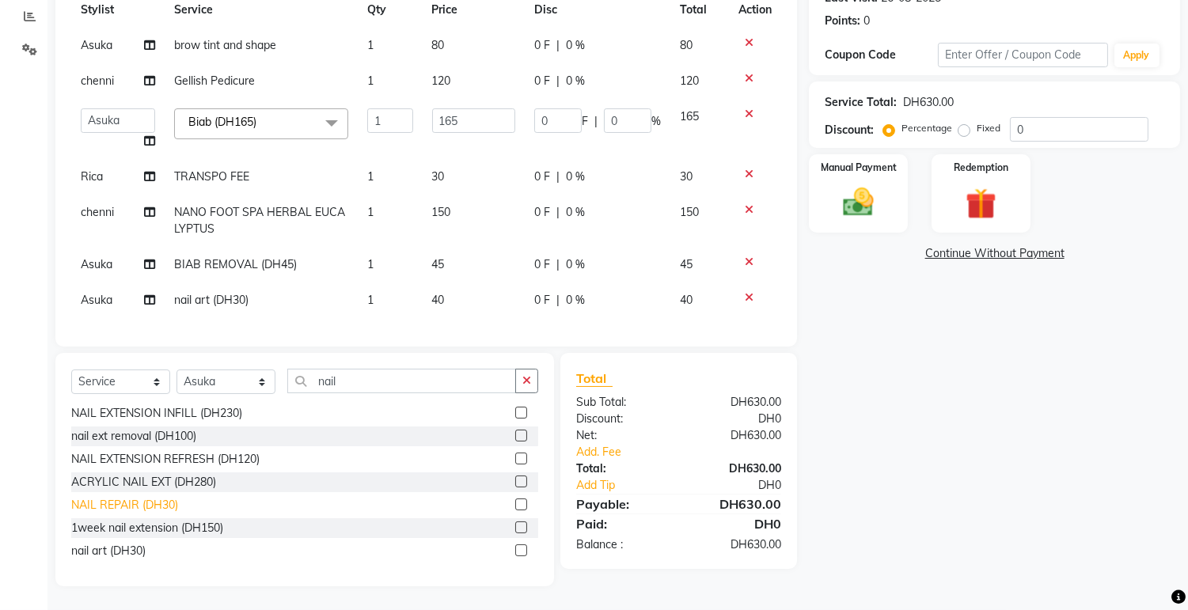
click at [160, 507] on div "NAIL REPAIR (DH30)" at bounding box center [124, 505] width 107 height 17
checkbox input "false"
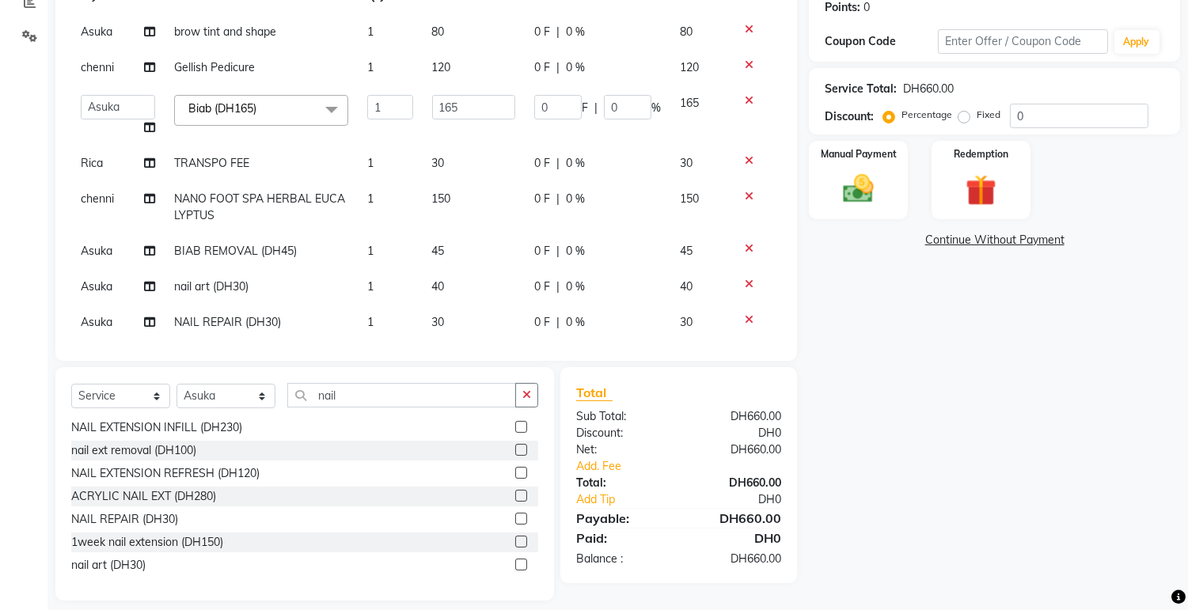
click at [871, 487] on div "Name: [PERSON_NAME] Membership: No Active Membership Total Visits: 1 Card on fi…" at bounding box center [1000, 236] width 383 height 729
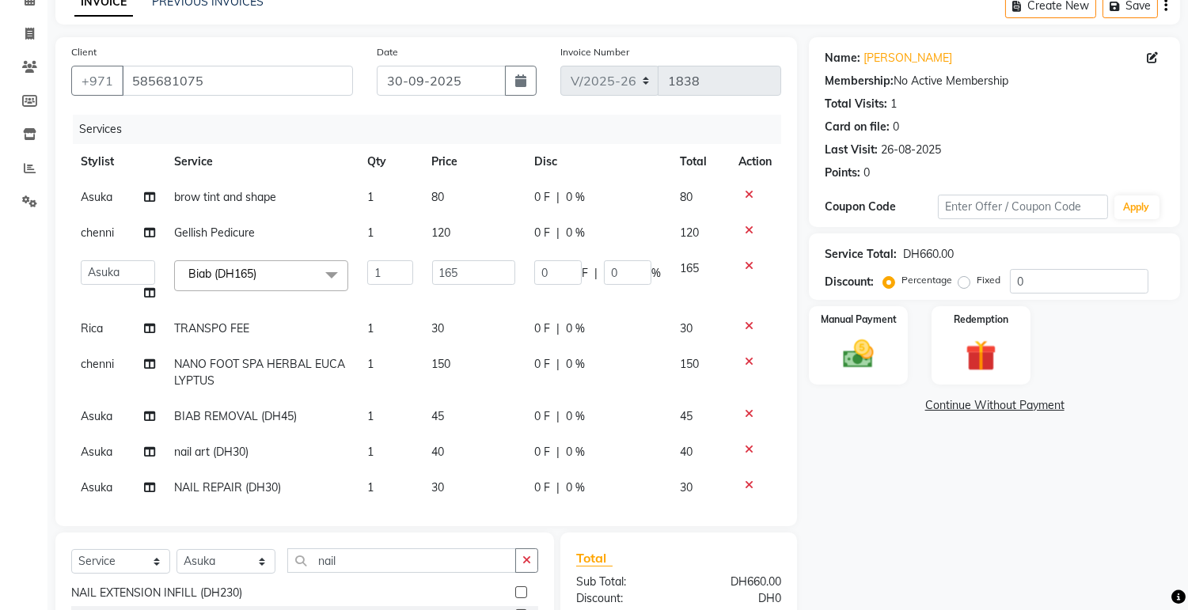
scroll to position [261, 0]
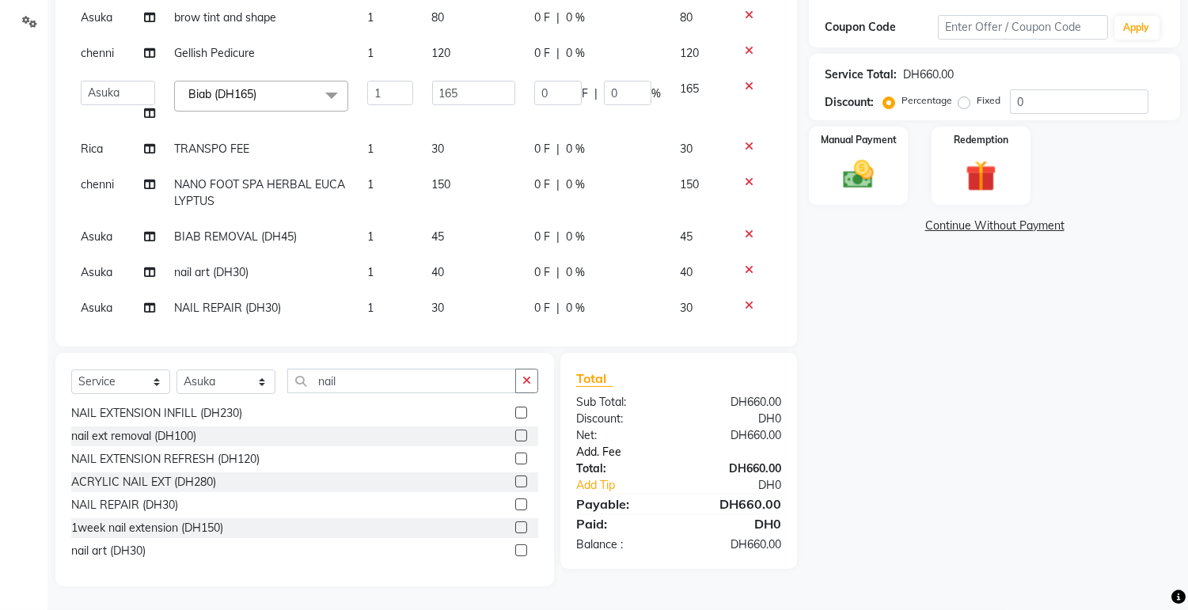
click at [608, 454] on link "Add. Fee" at bounding box center [678, 452] width 229 height 17
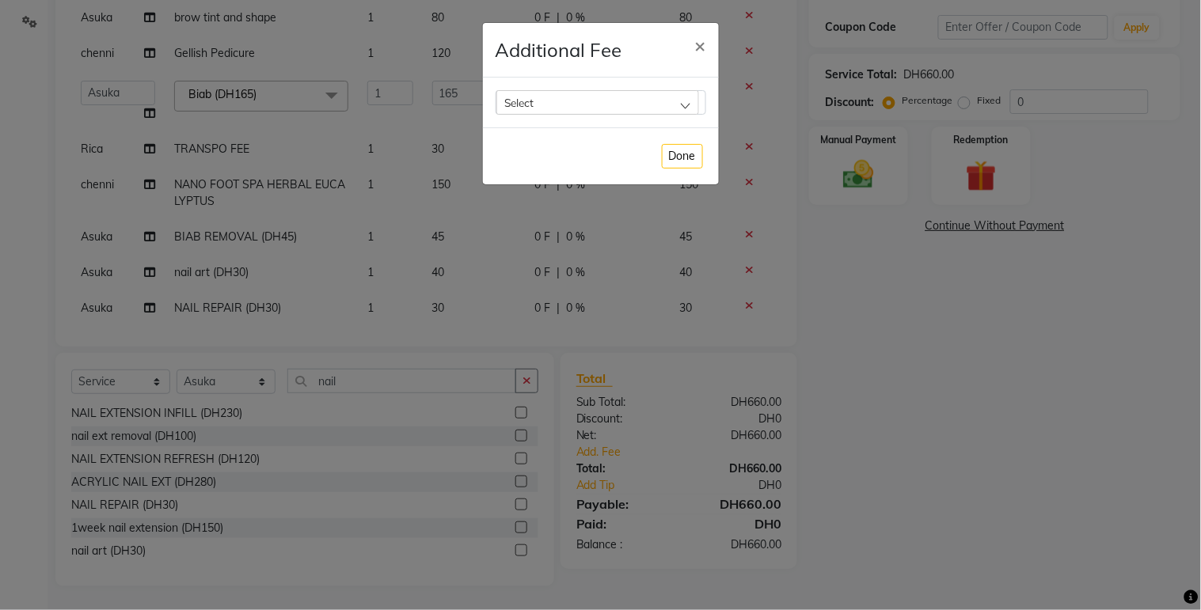
click at [675, 90] on div "Select" at bounding box center [597, 102] width 203 height 24
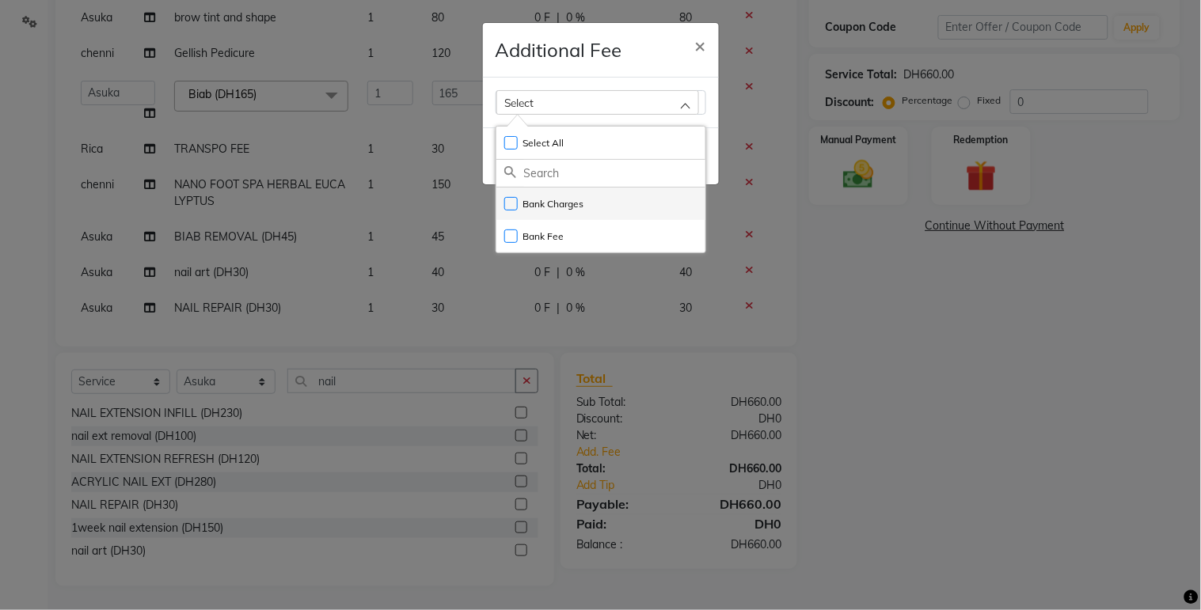
click at [594, 207] on li "Bank Charges" at bounding box center [600, 204] width 209 height 32
checkbox input "true"
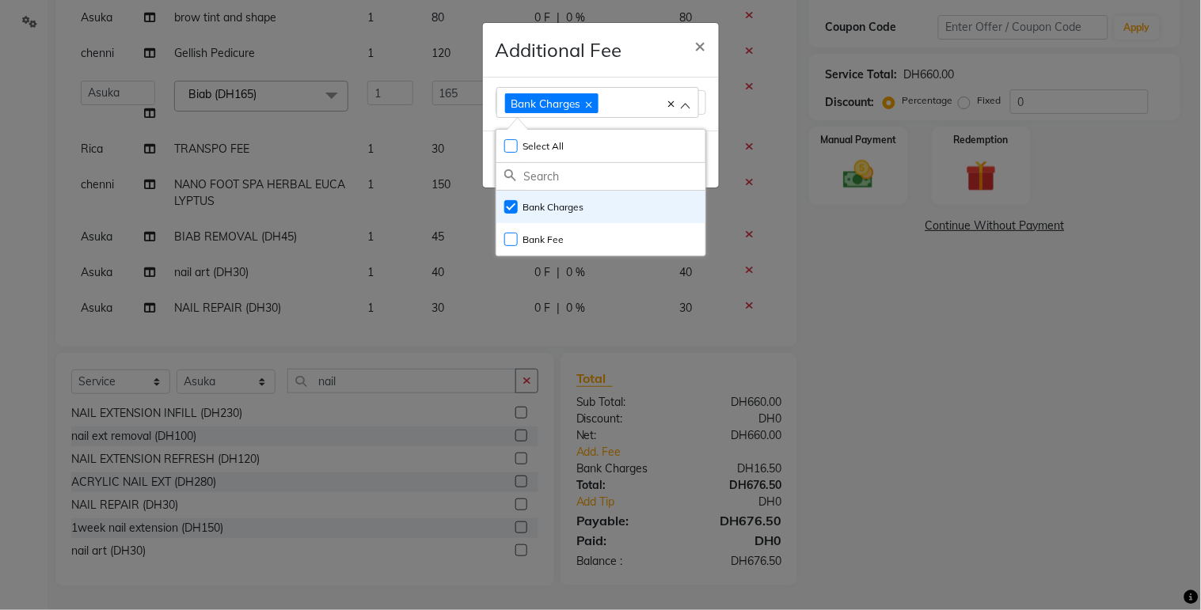
click at [902, 347] on ngb-modal-window "Additional Fee × Bank Charges Select All UnSelect All Bank Charges Bank Fee Done" at bounding box center [600, 305] width 1201 height 610
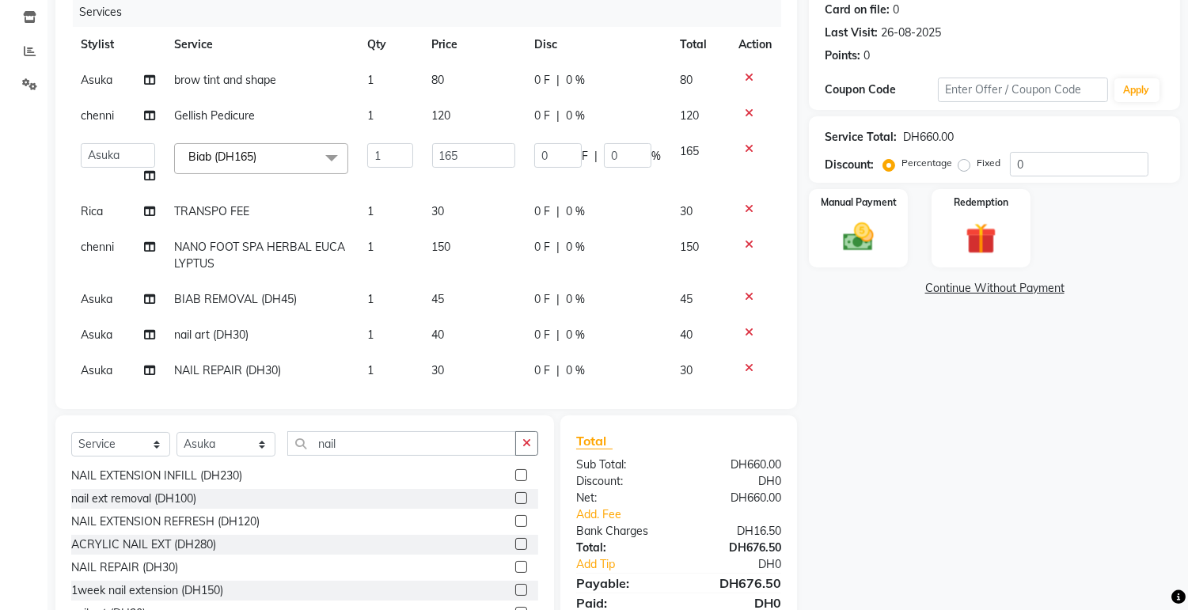
scroll to position [0, 0]
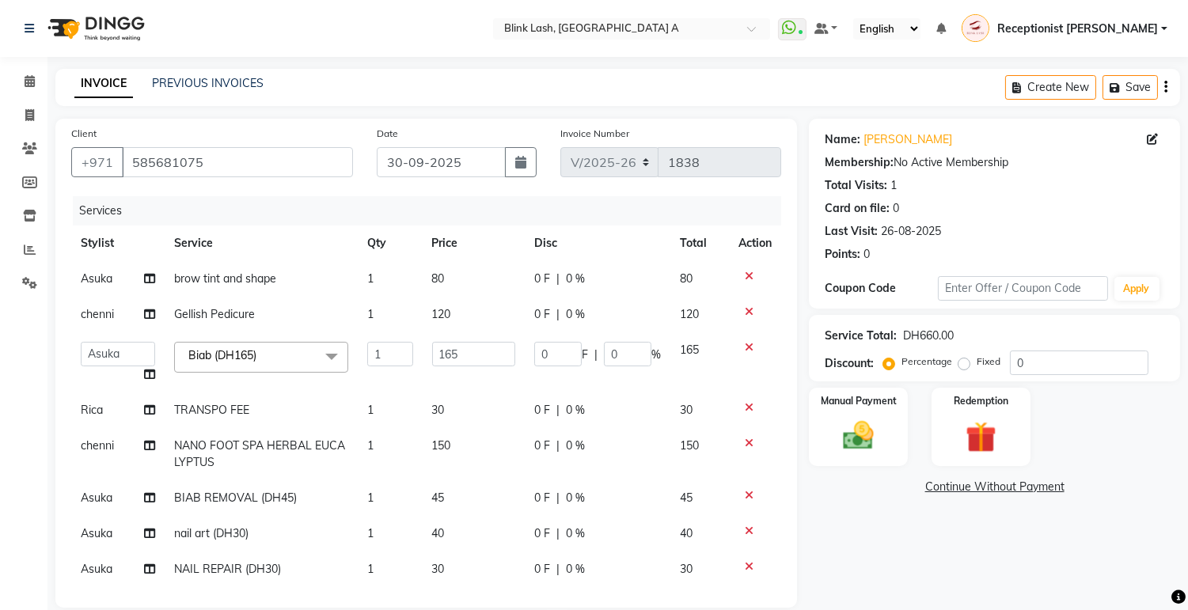
click at [853, 597] on div "Name: [PERSON_NAME] Membership: No Active Membership Total Visits: 1 Card on fi…" at bounding box center [1000, 483] width 383 height 729
click at [982, 485] on link "Continue Without Payment" at bounding box center [994, 487] width 365 height 17
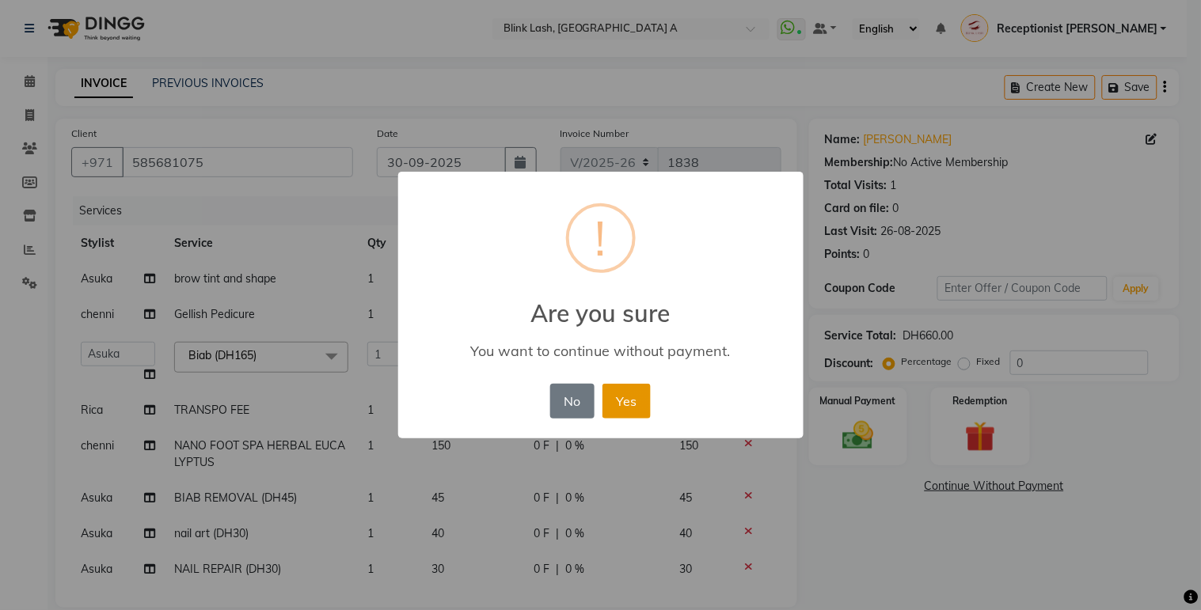
drag, startPoint x: 635, startPoint y: 392, endPoint x: 624, endPoint y: 401, distance: 14.1
click at [624, 401] on button "Yes" at bounding box center [626, 401] width 48 height 35
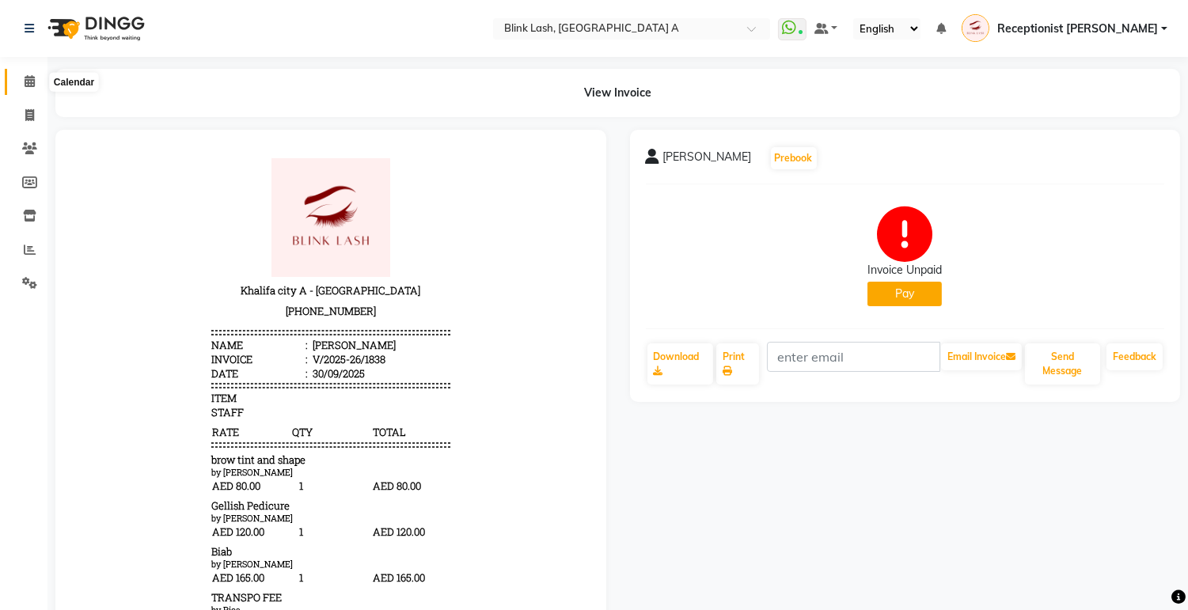
click at [35, 88] on span at bounding box center [30, 82] width 28 height 18
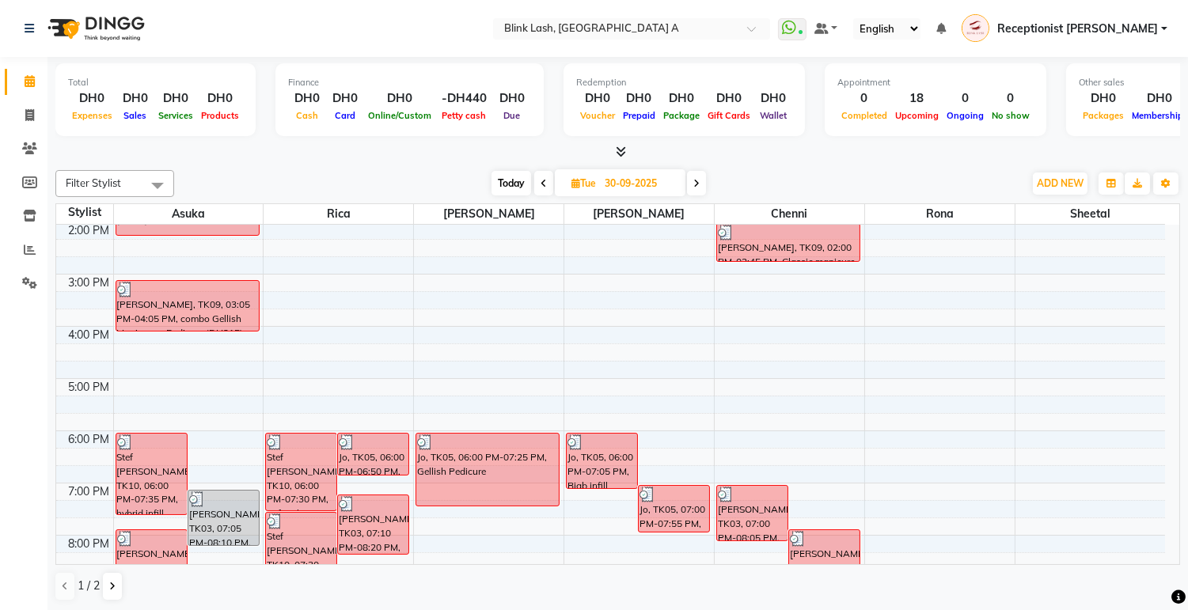
scroll to position [351, 0]
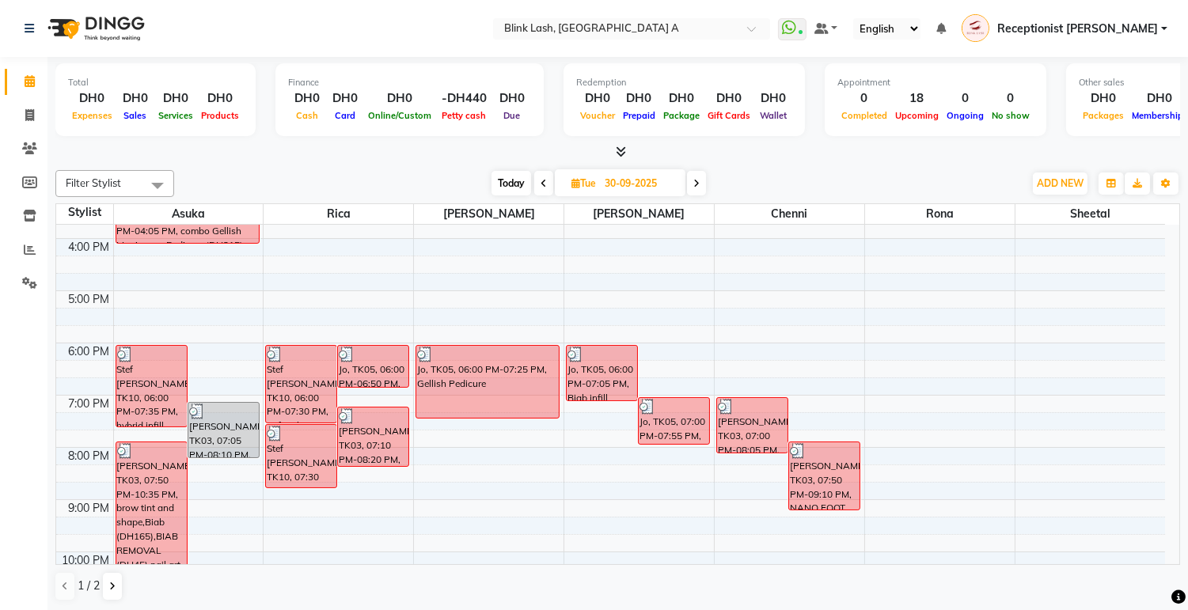
click at [520, 185] on span "Today" at bounding box center [512, 183] width 40 height 25
type input "01-10-2025"
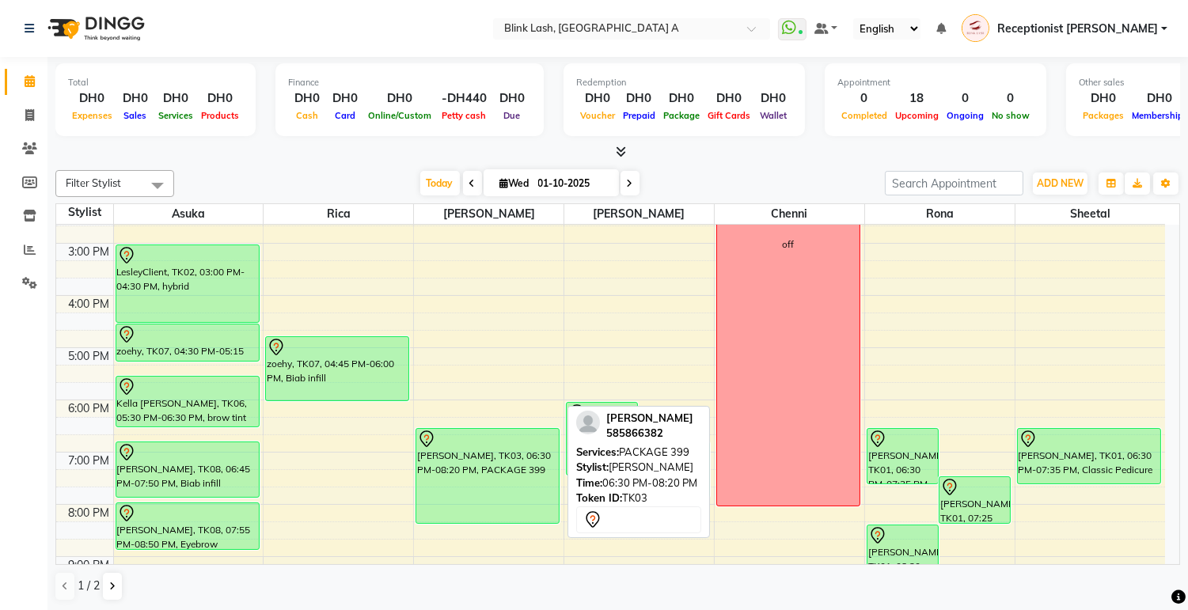
scroll to position [264, 0]
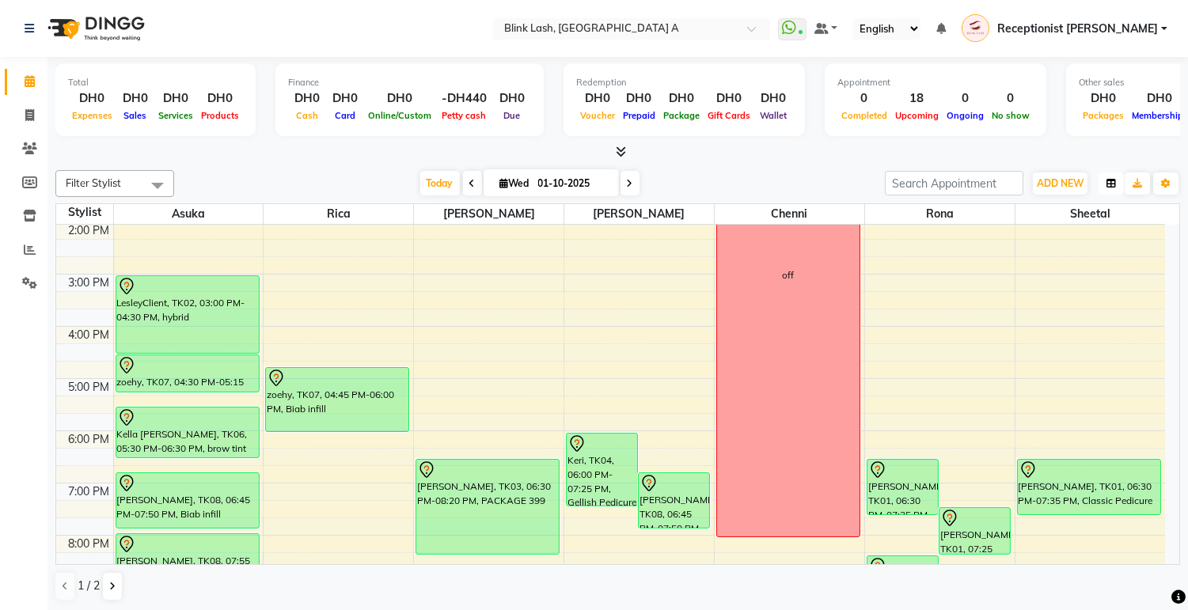
click at [1119, 188] on button "button" at bounding box center [1111, 184] width 25 height 22
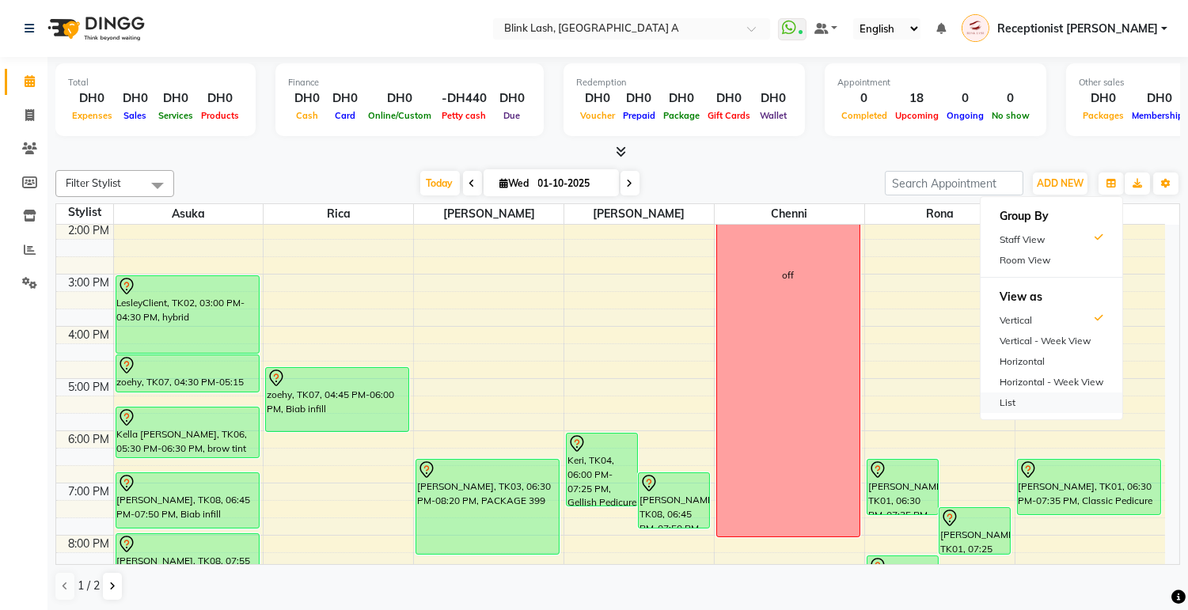
click at [1008, 394] on div "List" at bounding box center [1052, 403] width 142 height 21
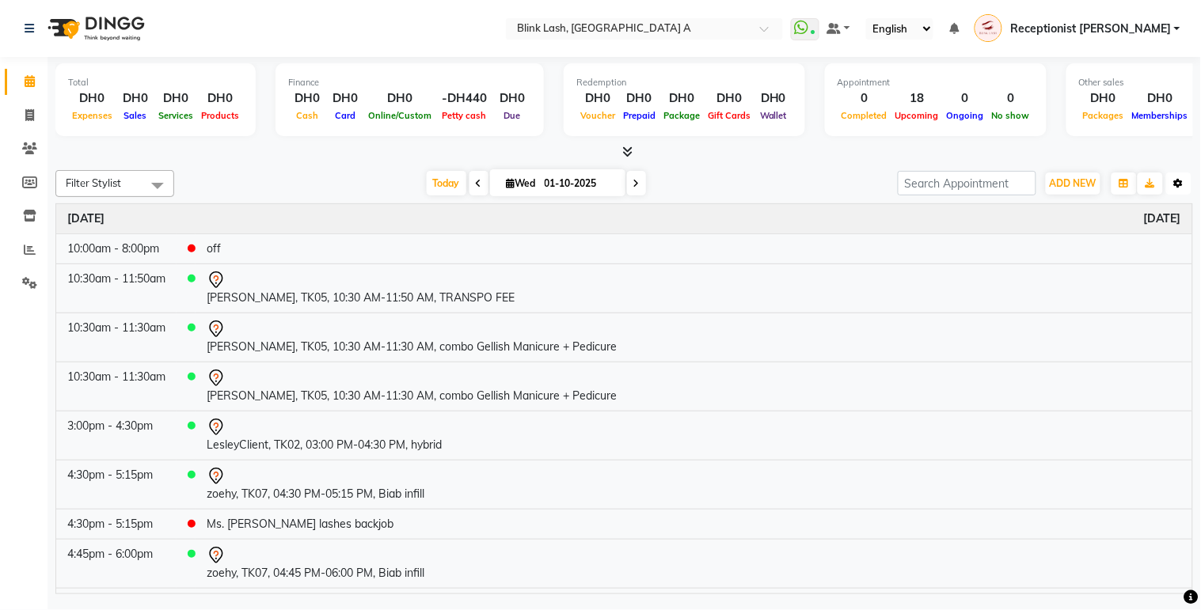
click at [1172, 187] on button "Toggle Dropdown" at bounding box center [1178, 184] width 25 height 22
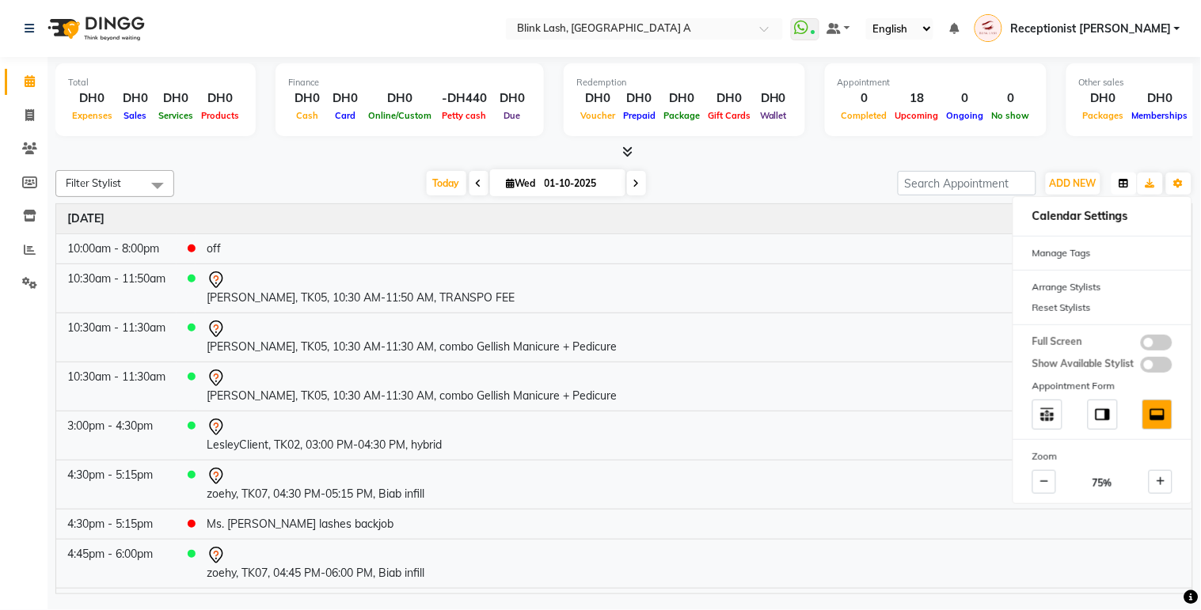
click at [1130, 187] on button "button" at bounding box center [1123, 184] width 25 height 22
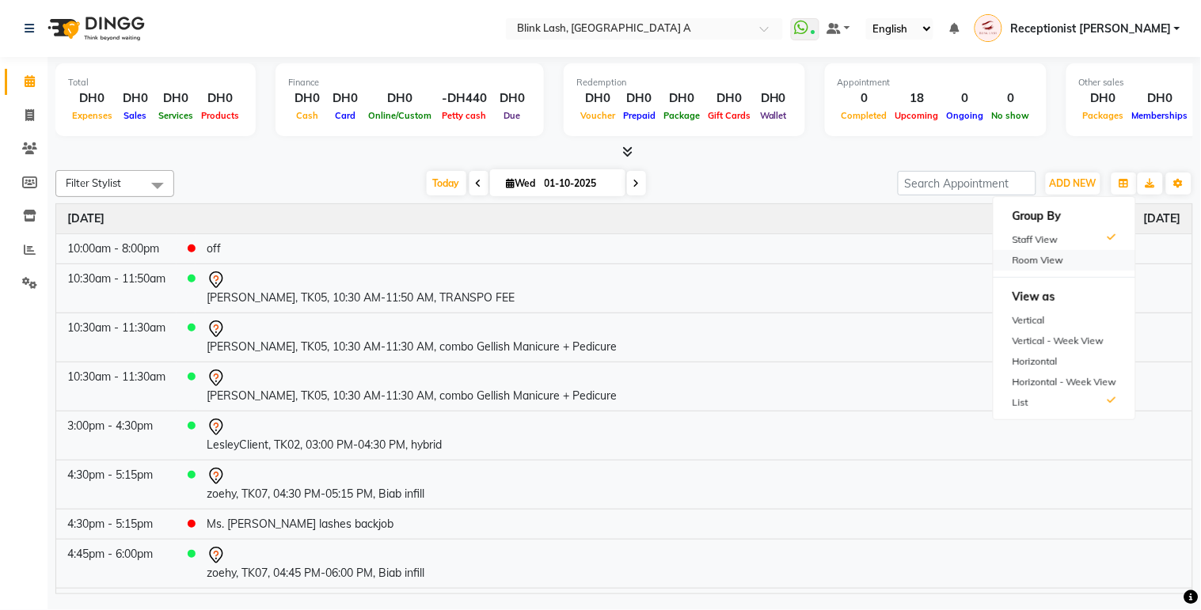
click at [1062, 256] on div "Room View" at bounding box center [1064, 260] width 142 height 21
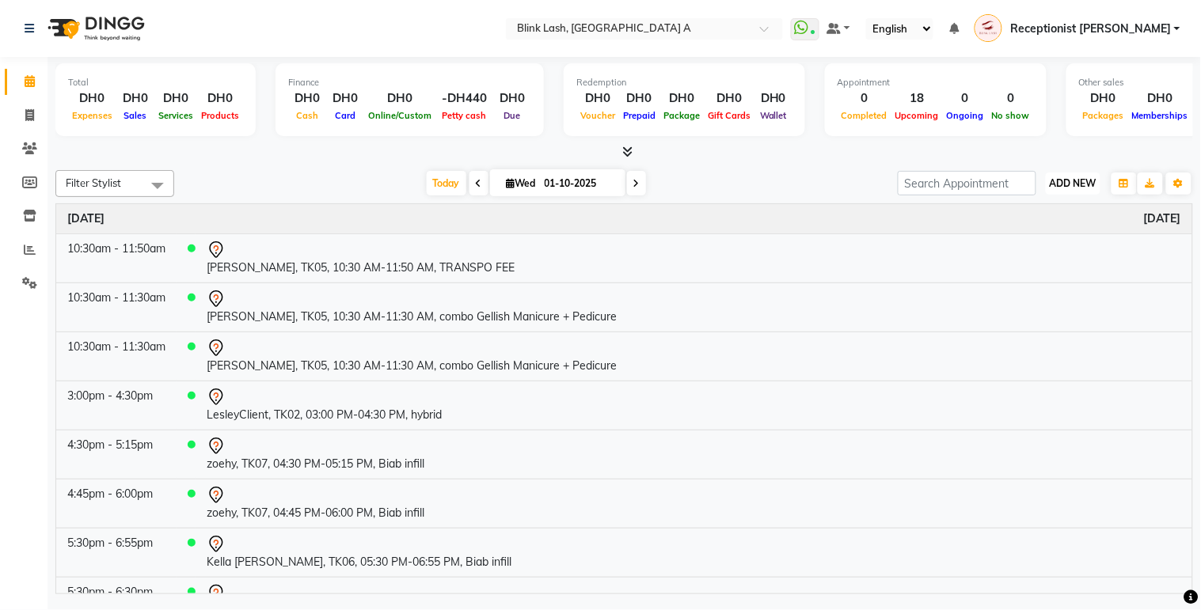
click at [1088, 184] on span "ADD NEW" at bounding box center [1073, 183] width 47 height 12
click at [1123, 179] on icon "button" at bounding box center [1123, 183] width 9 height 9
click at [1082, 239] on div "Staff View" at bounding box center [1064, 240] width 142 height 21
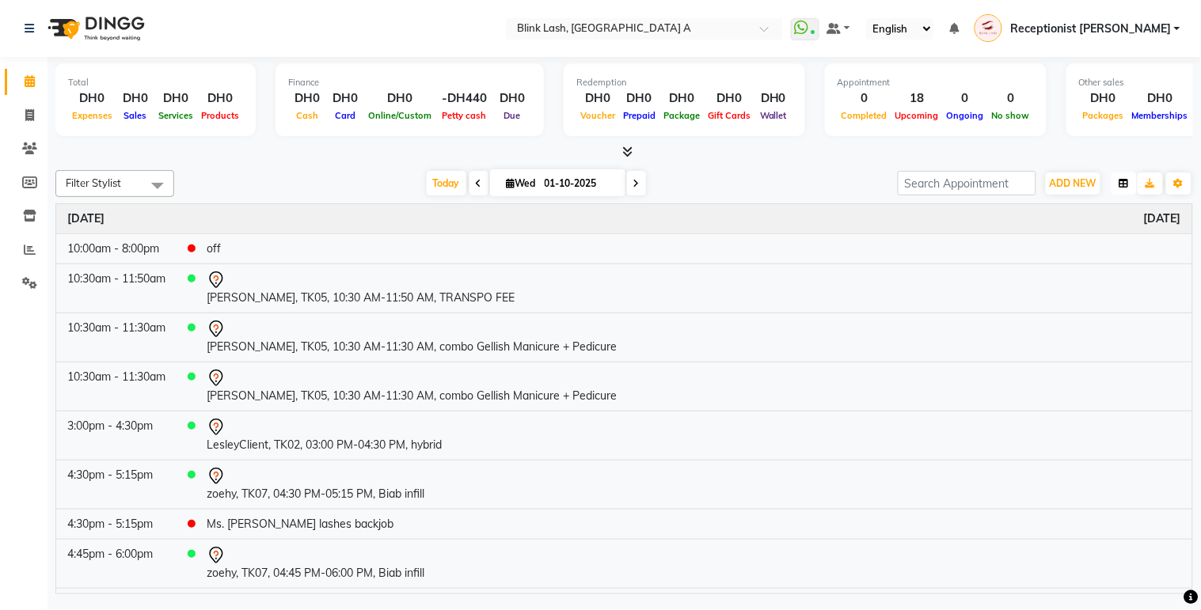
click at [1127, 179] on icon "button" at bounding box center [1123, 183] width 9 height 9
click at [1073, 318] on div "Vertical" at bounding box center [1064, 320] width 142 height 21
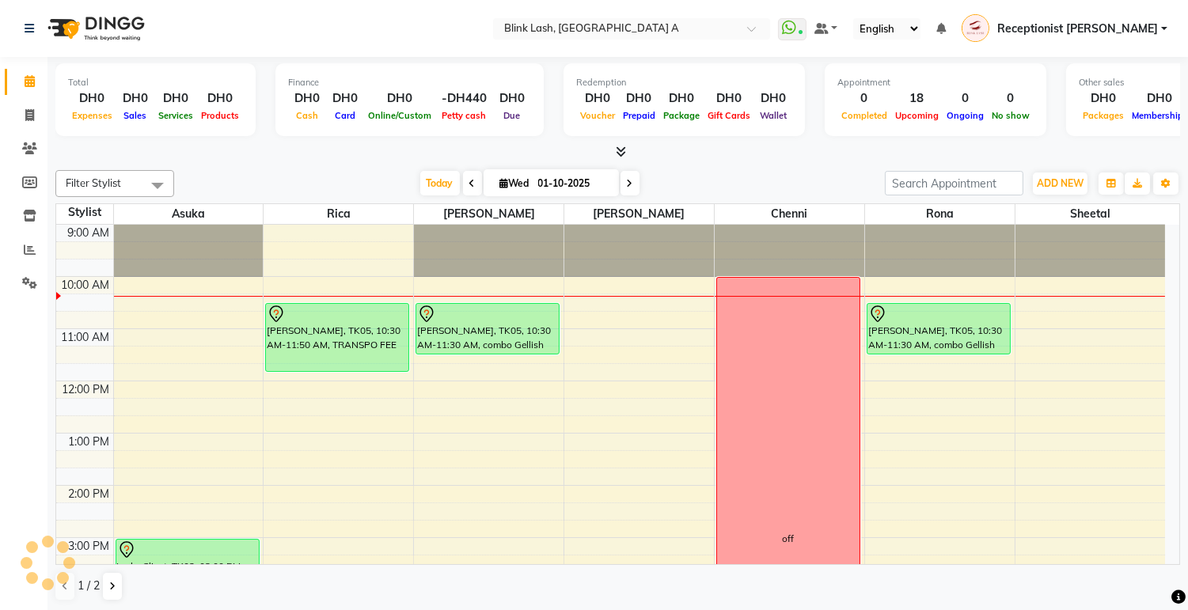
scroll to position [52, 0]
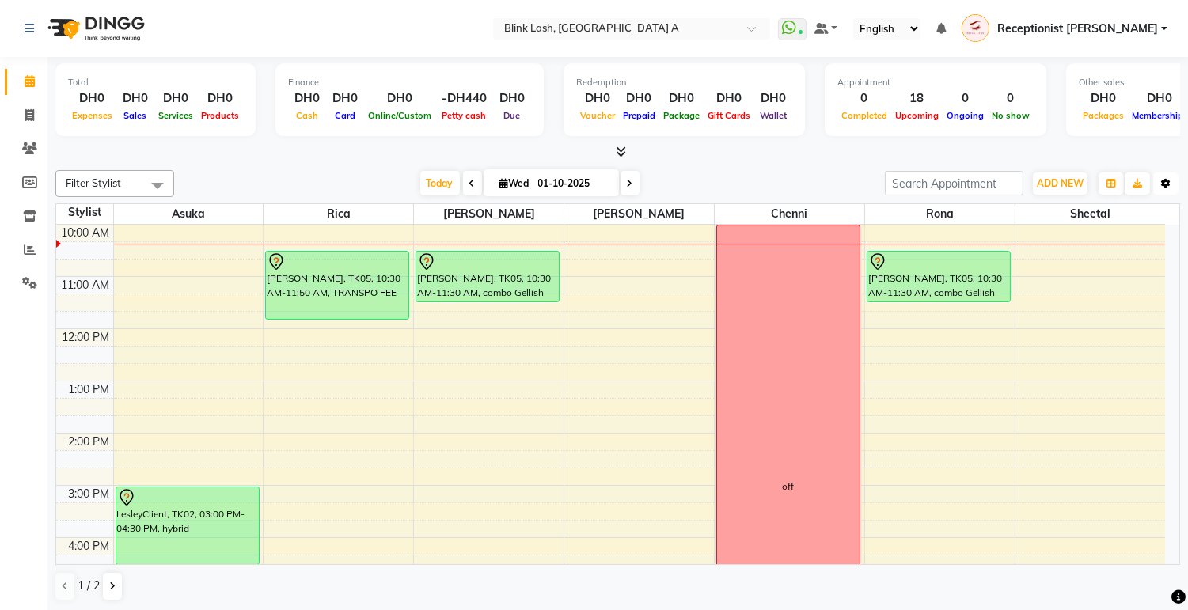
click at [1175, 184] on button "Toggle Dropdown" at bounding box center [1165, 184] width 25 height 22
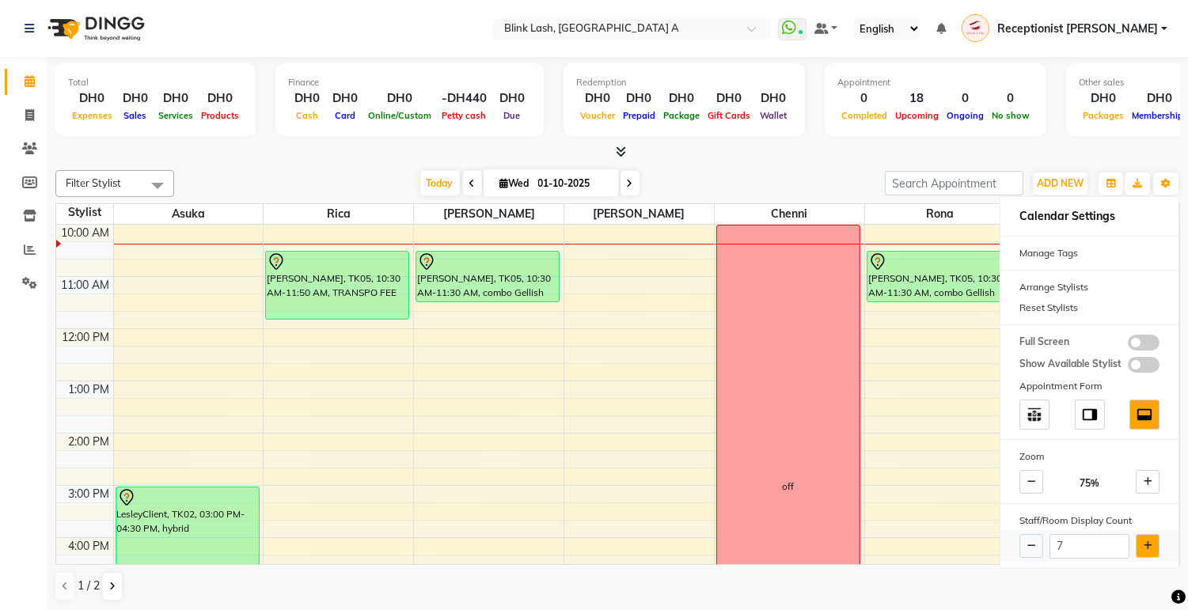
click at [1149, 542] on icon at bounding box center [1148, 545] width 9 height 9
type input "8"
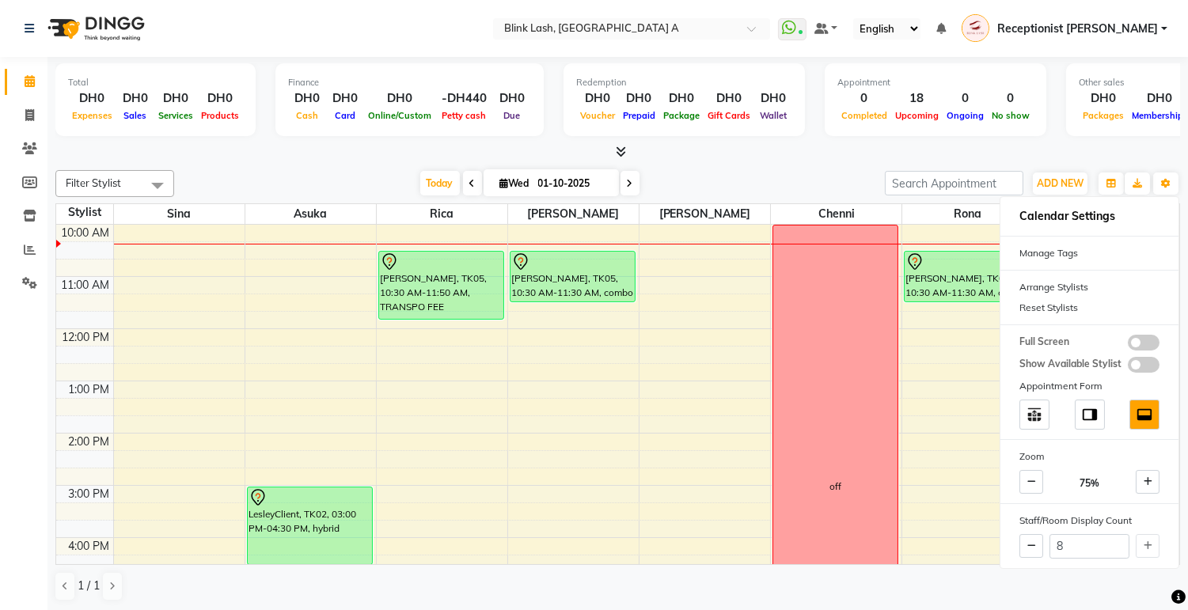
click at [1085, 157] on div at bounding box center [617, 152] width 1125 height 17
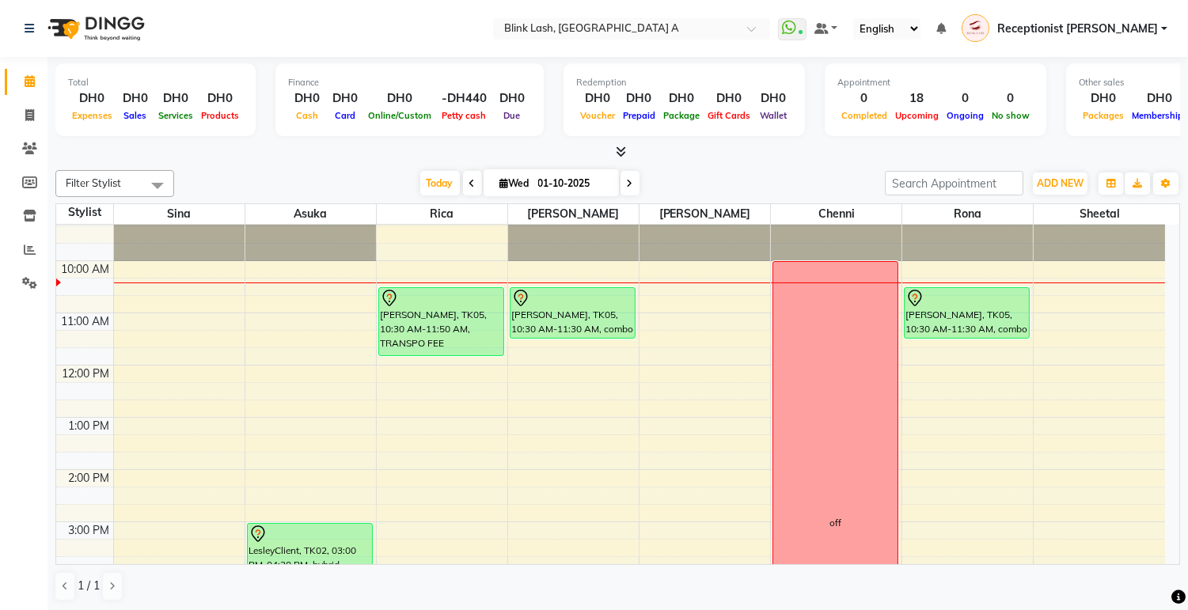
scroll to position [0, 0]
